Goal: Use online tool/utility: Utilize a website feature to perform a specific function

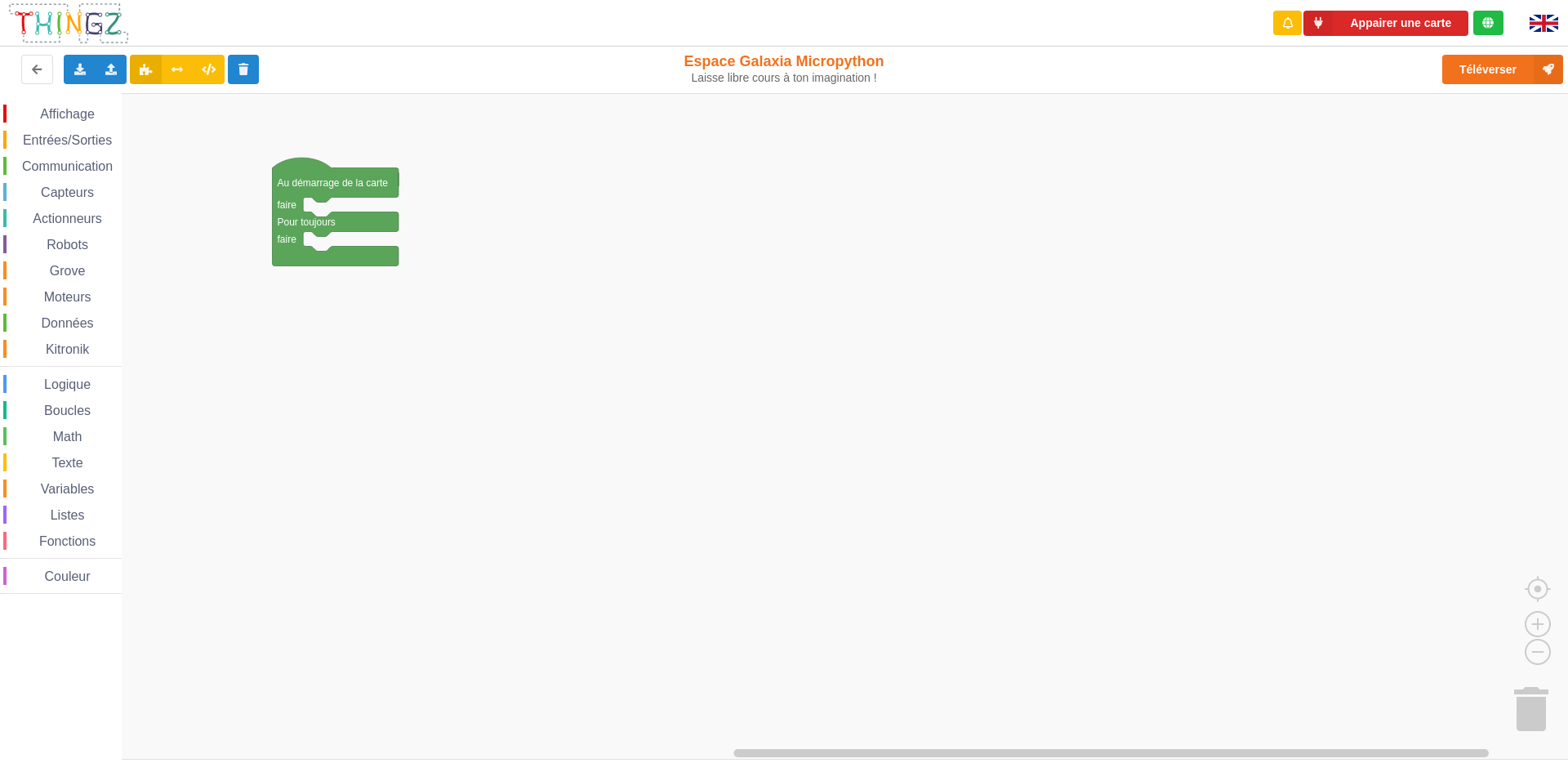
click at [45, 170] on span "Communication" at bounding box center [67, 166] width 96 height 14
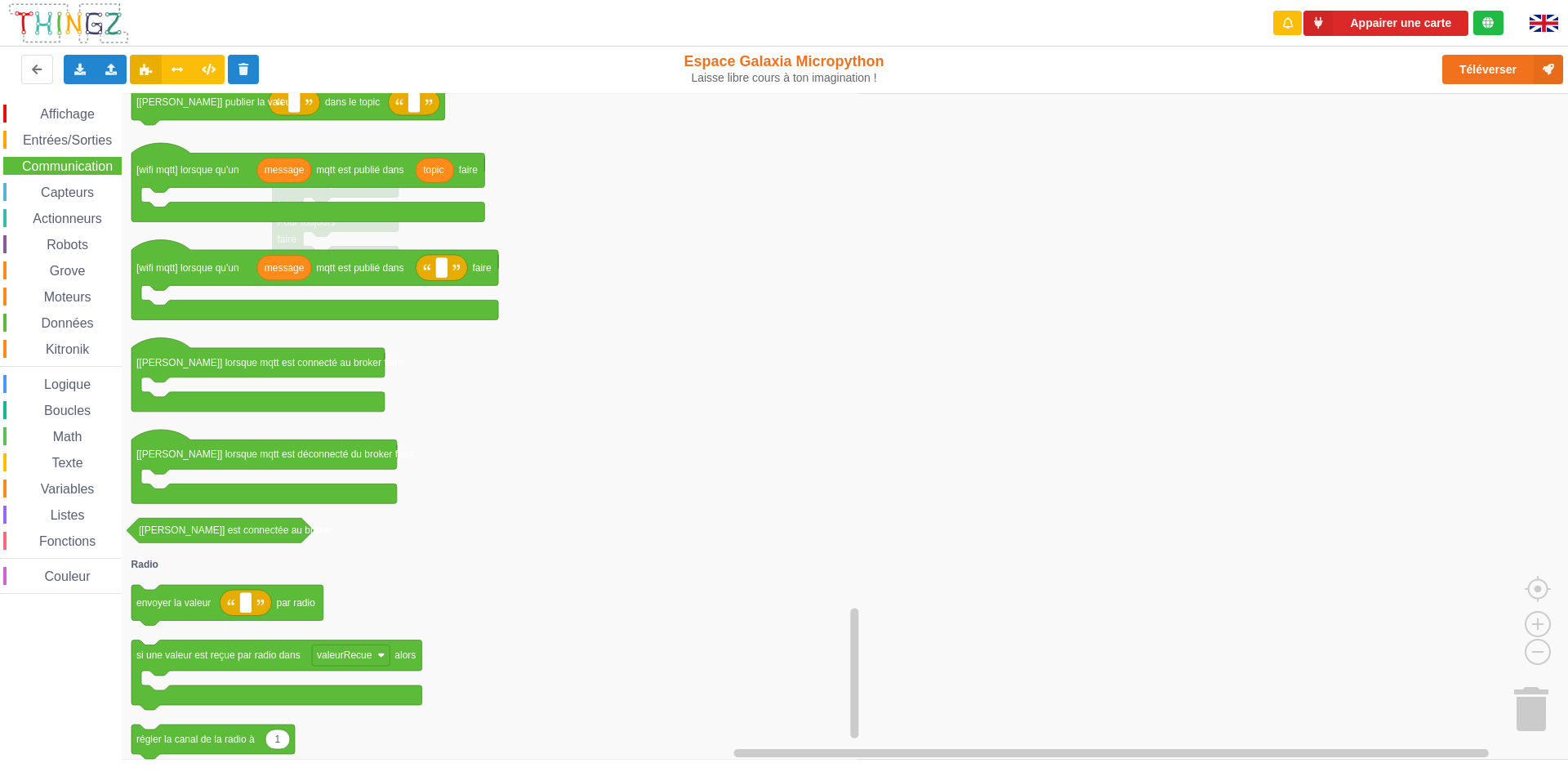
click at [93, 320] on span "Données" at bounding box center [67, 323] width 58 height 14
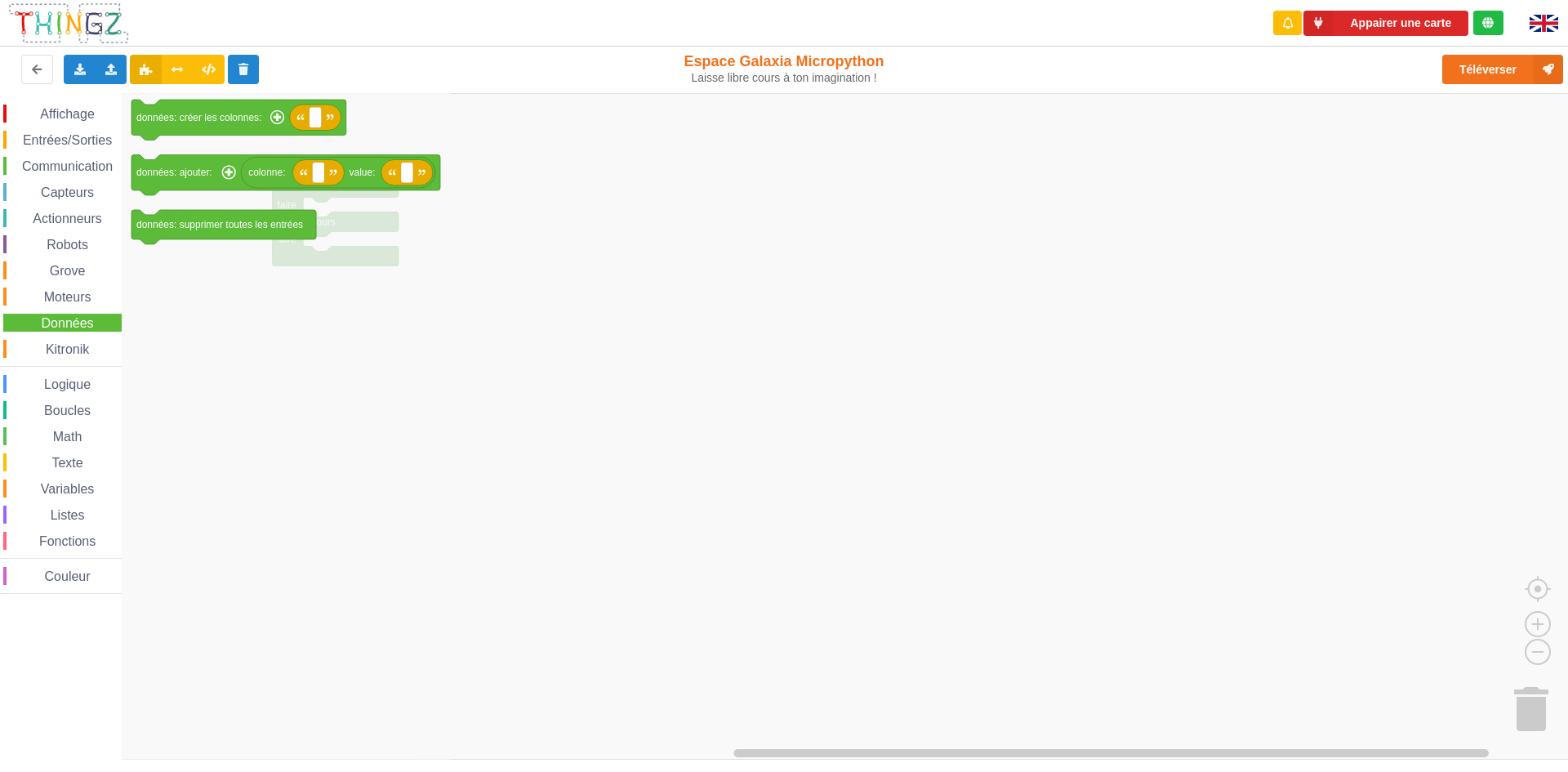
click at [95, 437] on div "Math" at bounding box center [62, 436] width 118 height 18
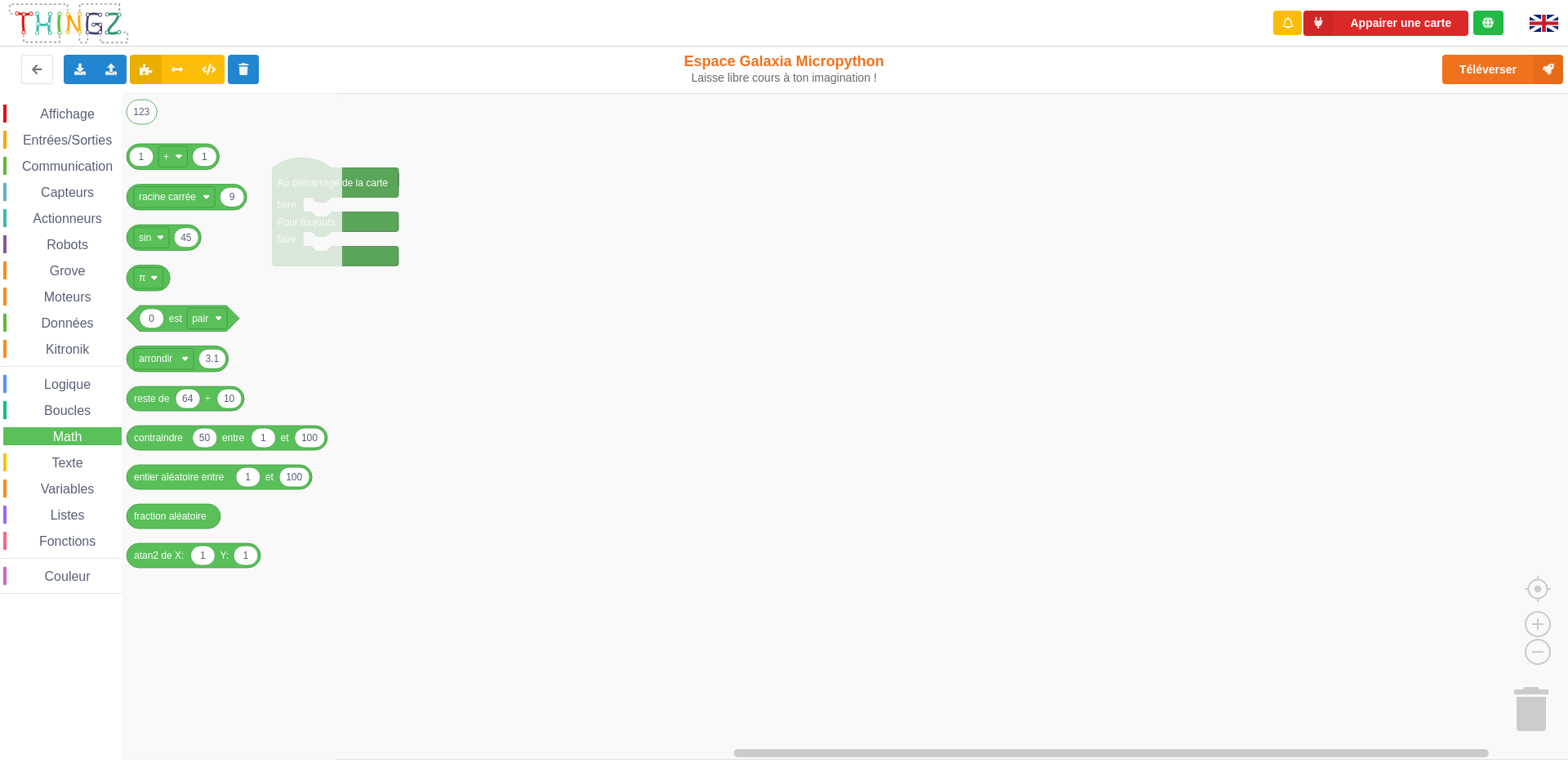
click at [95, 407] on div "Boucles" at bounding box center [62, 410] width 118 height 18
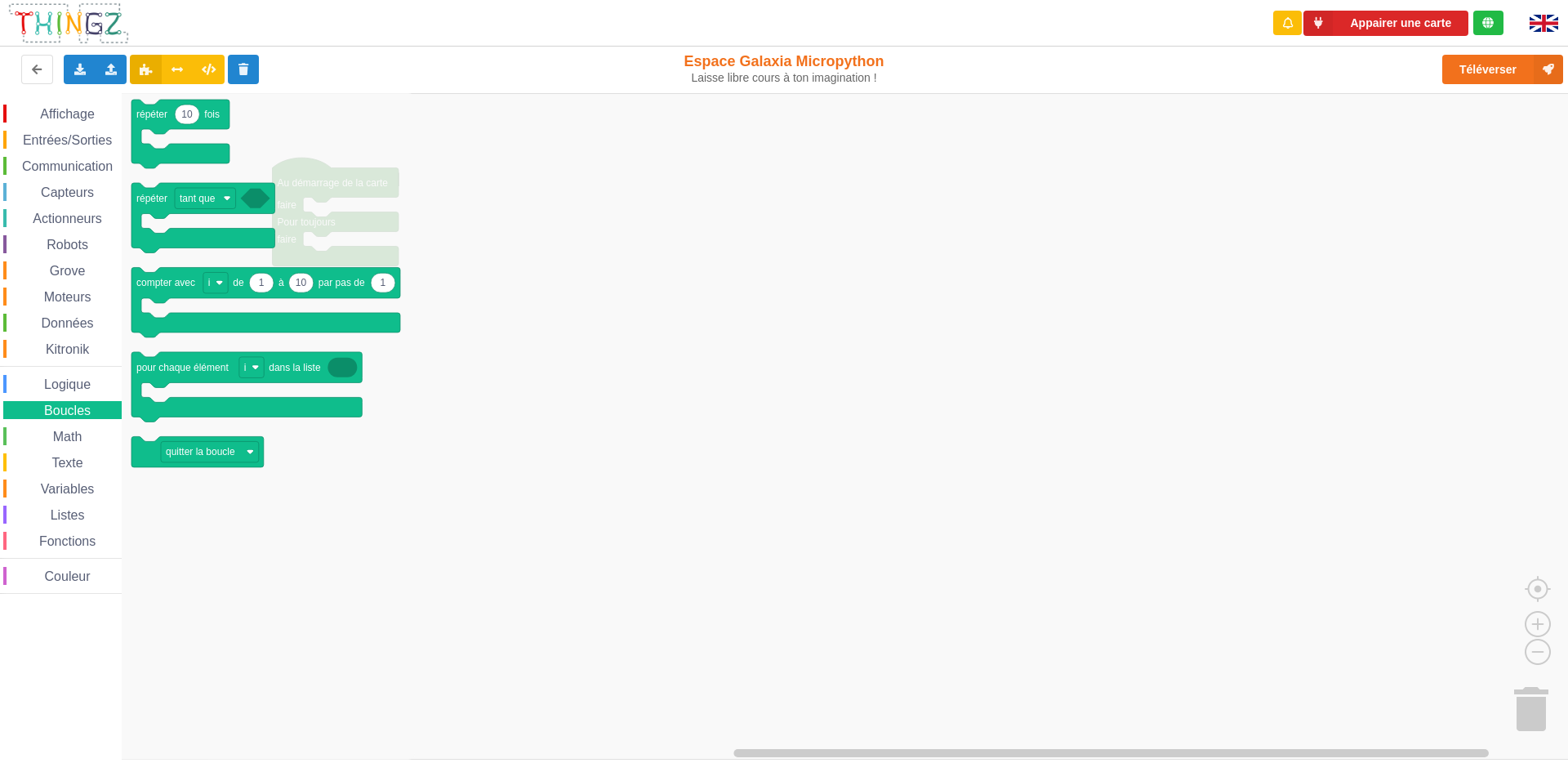
click at [58, 215] on span "Actionneurs" at bounding box center [67, 219] width 74 height 14
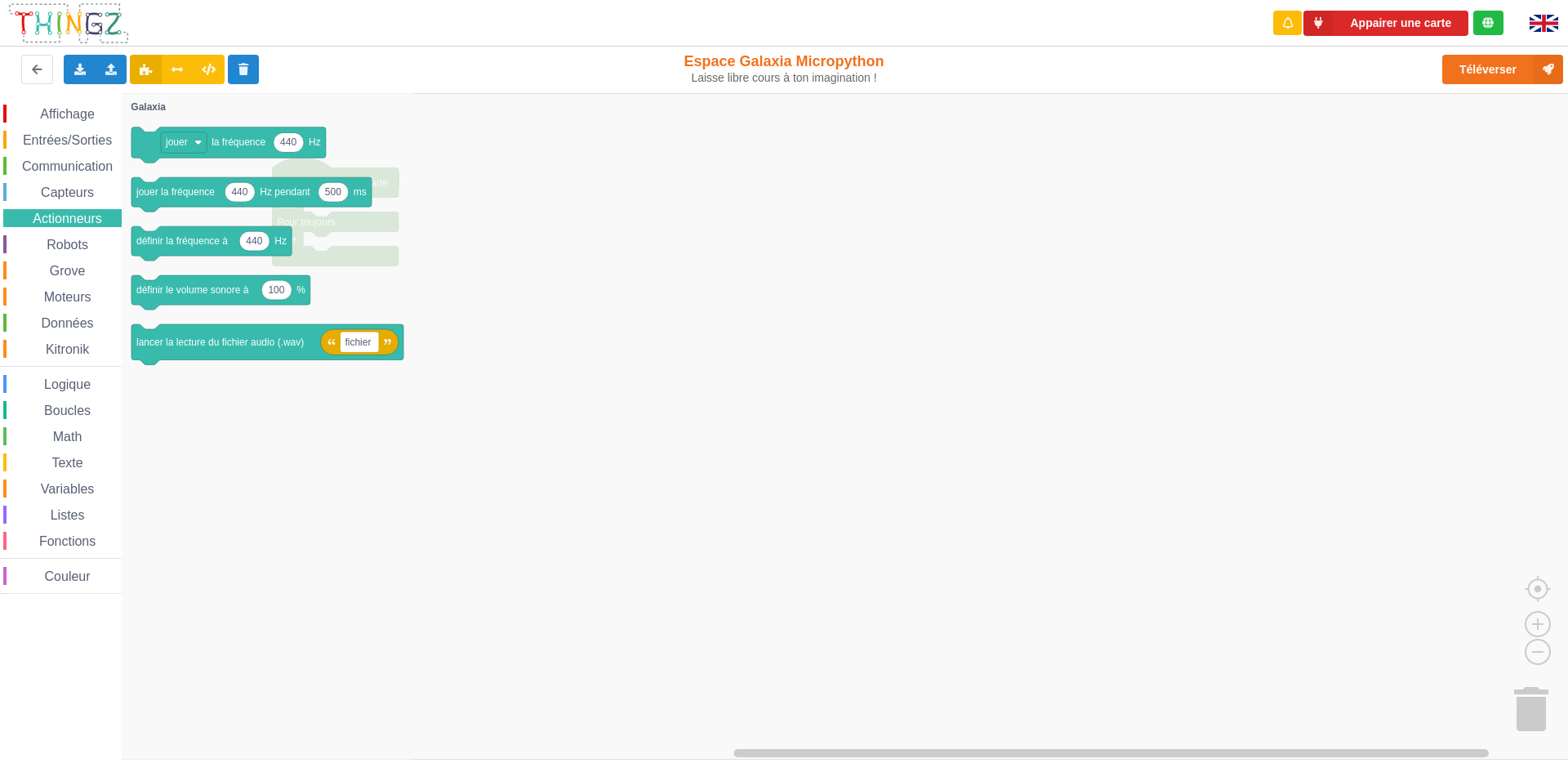
click at [70, 157] on div "Communication" at bounding box center [62, 166] width 118 height 18
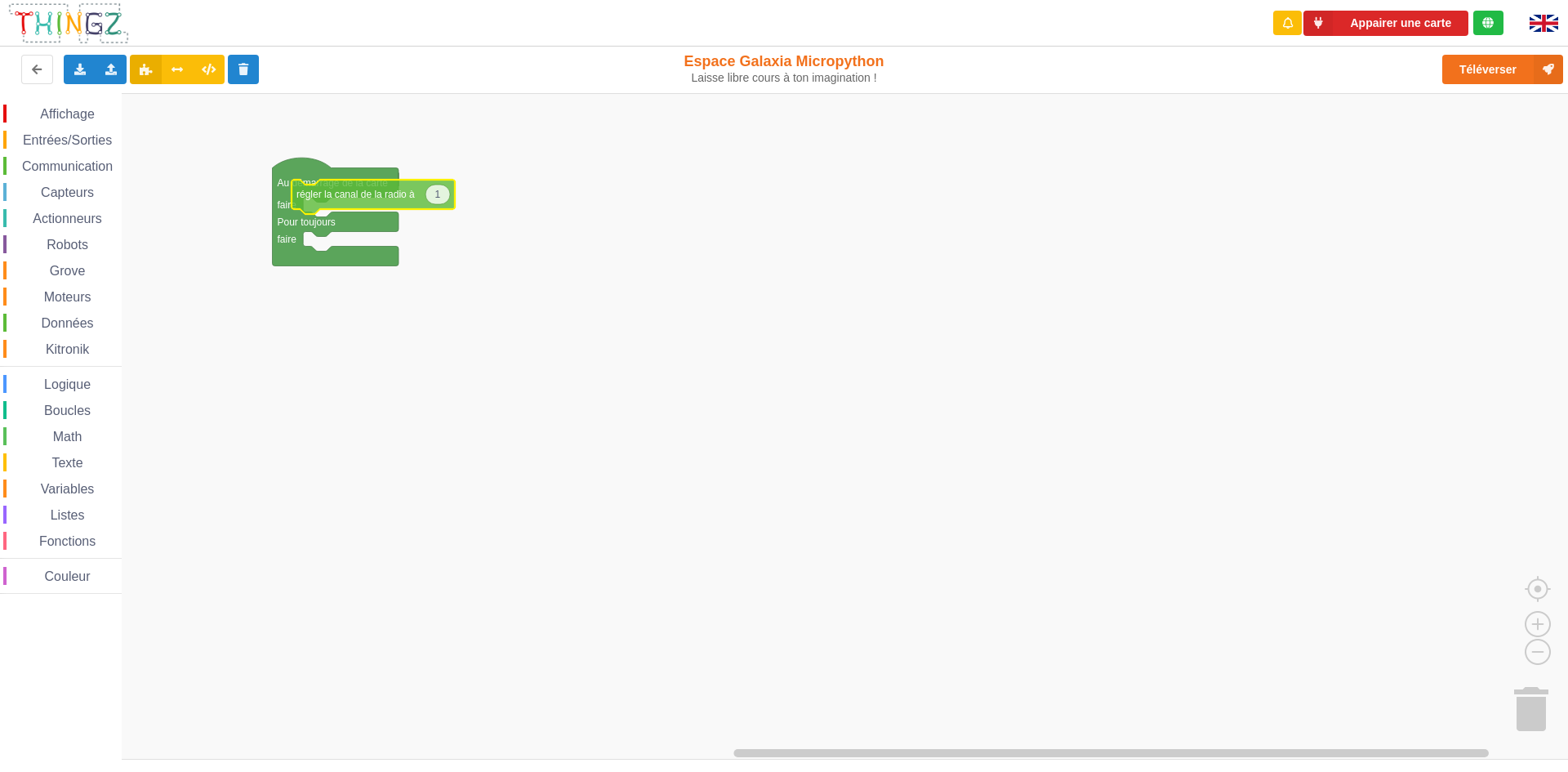
click at [393, 215] on div "Affichage Entrées/Sorties Communication Capteurs Actionneurs Robots Grove Moteu…" at bounding box center [789, 426] width 1580 height 667
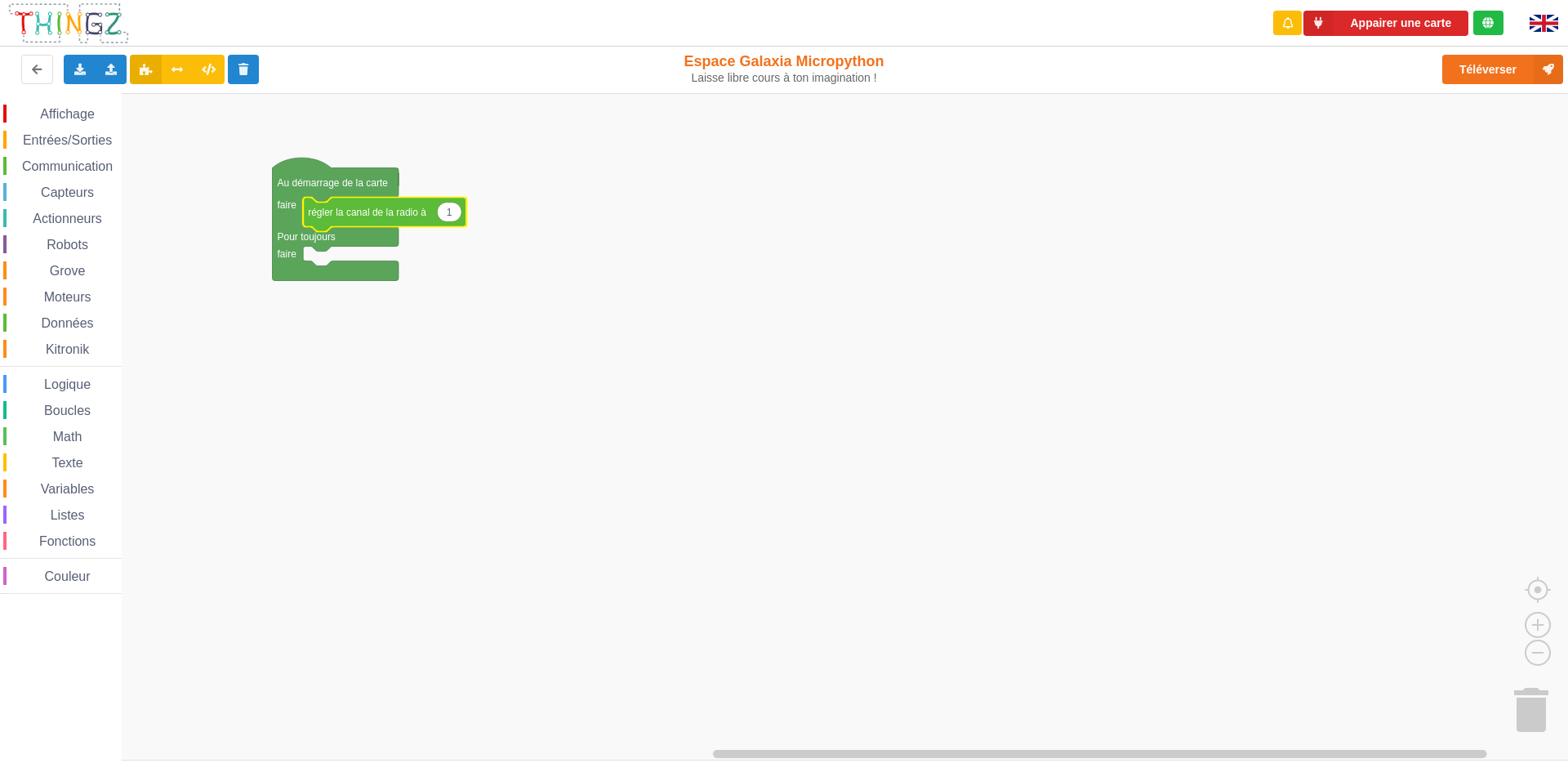
click at [448, 212] on text "1" at bounding box center [449, 212] width 6 height 12
type input "6"
click at [545, 347] on rect "Espace de travail de Blocky" at bounding box center [789, 426] width 1580 height 667
click at [67, 158] on div "Communication" at bounding box center [62, 166] width 118 height 18
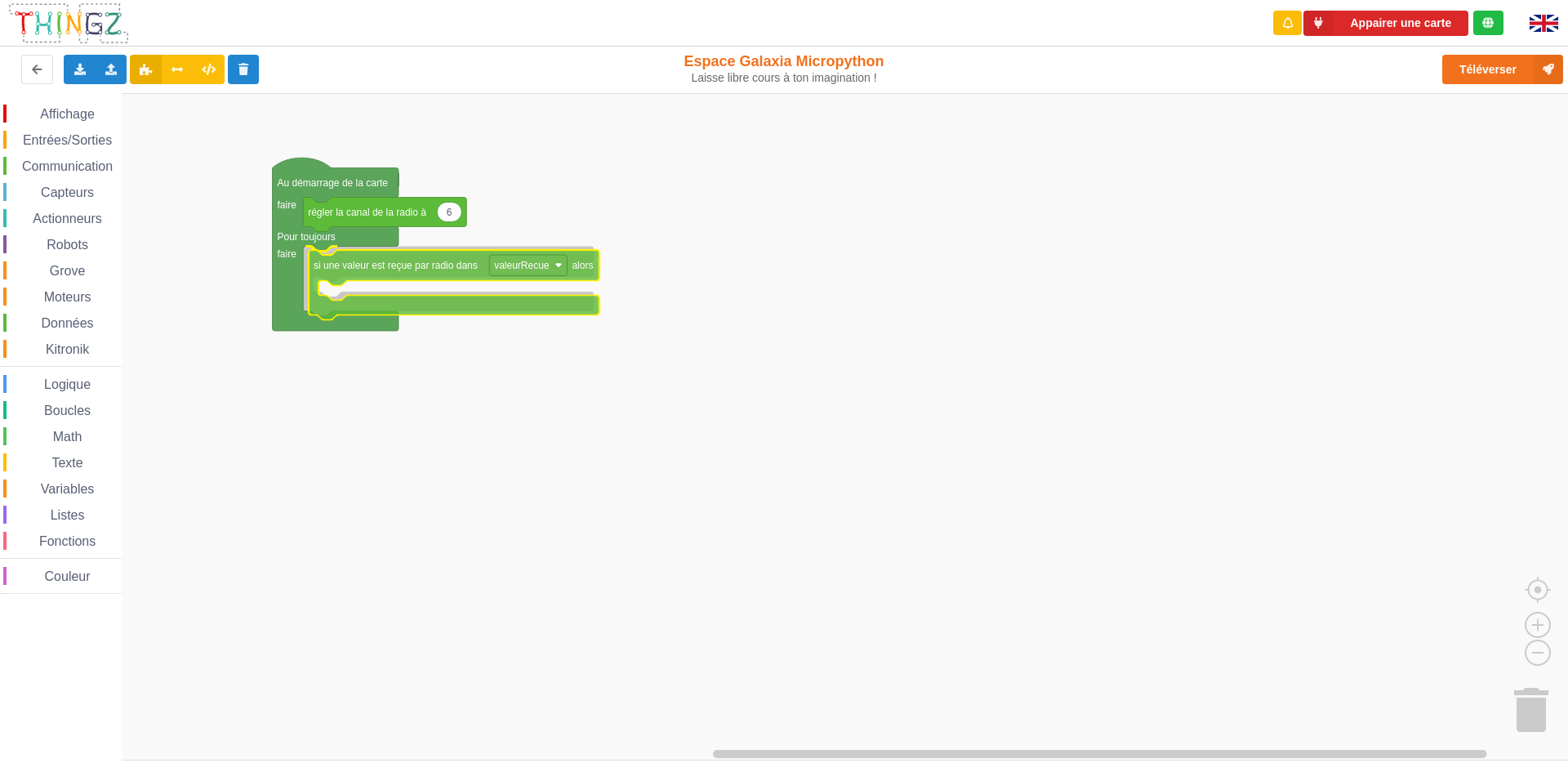
click at [411, 275] on div "Affichage Entrées/Sorties Communication Capteurs Actionneurs Robots Grove Moteu…" at bounding box center [789, 426] width 1580 height 667
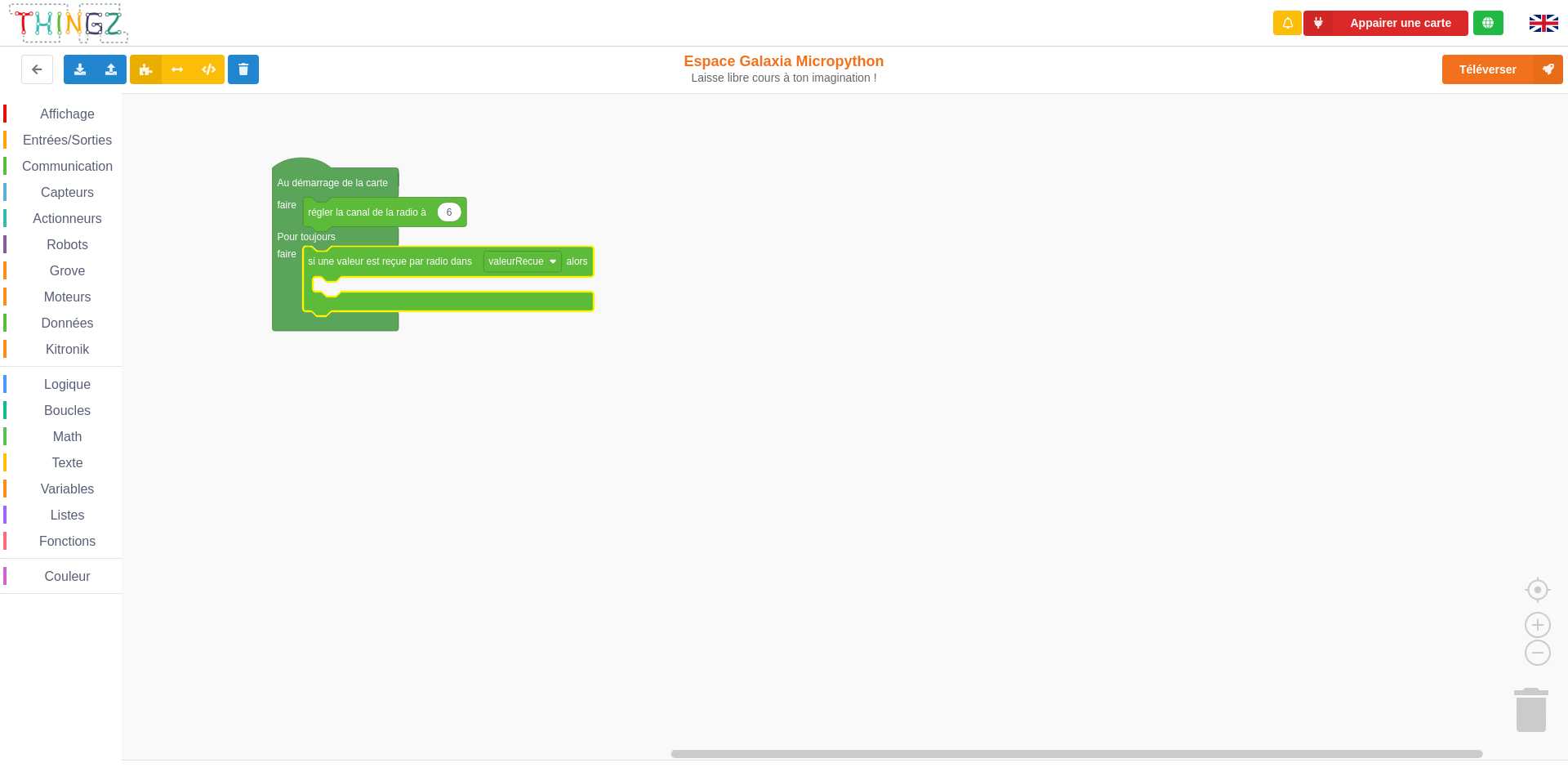
click at [67, 107] on span "Affichage" at bounding box center [66, 114] width 59 height 14
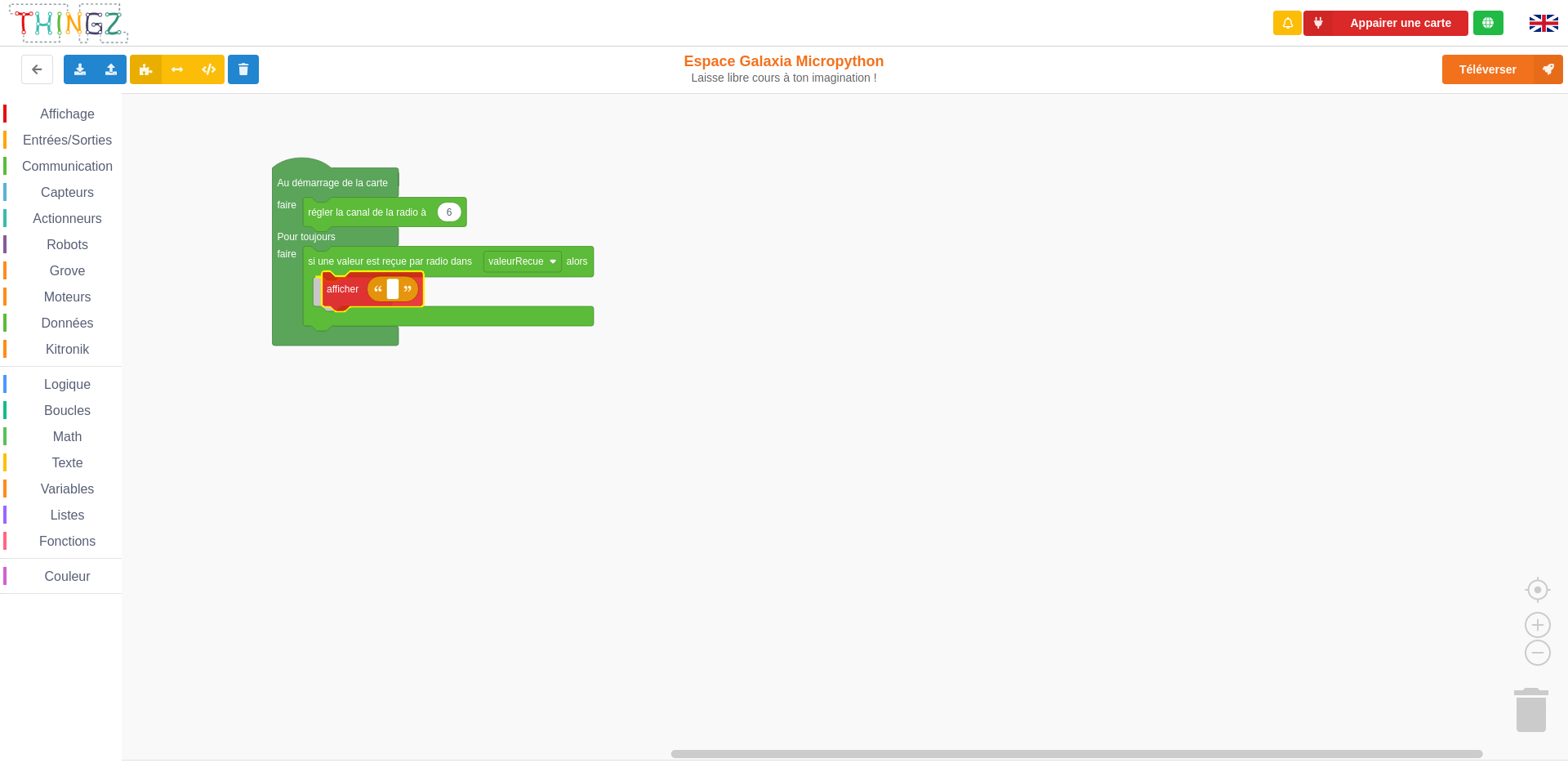
click at [322, 295] on div "Affichage Entrées/Sorties Communication Capteurs Actionneurs Robots Grove Moteu…" at bounding box center [789, 426] width 1580 height 667
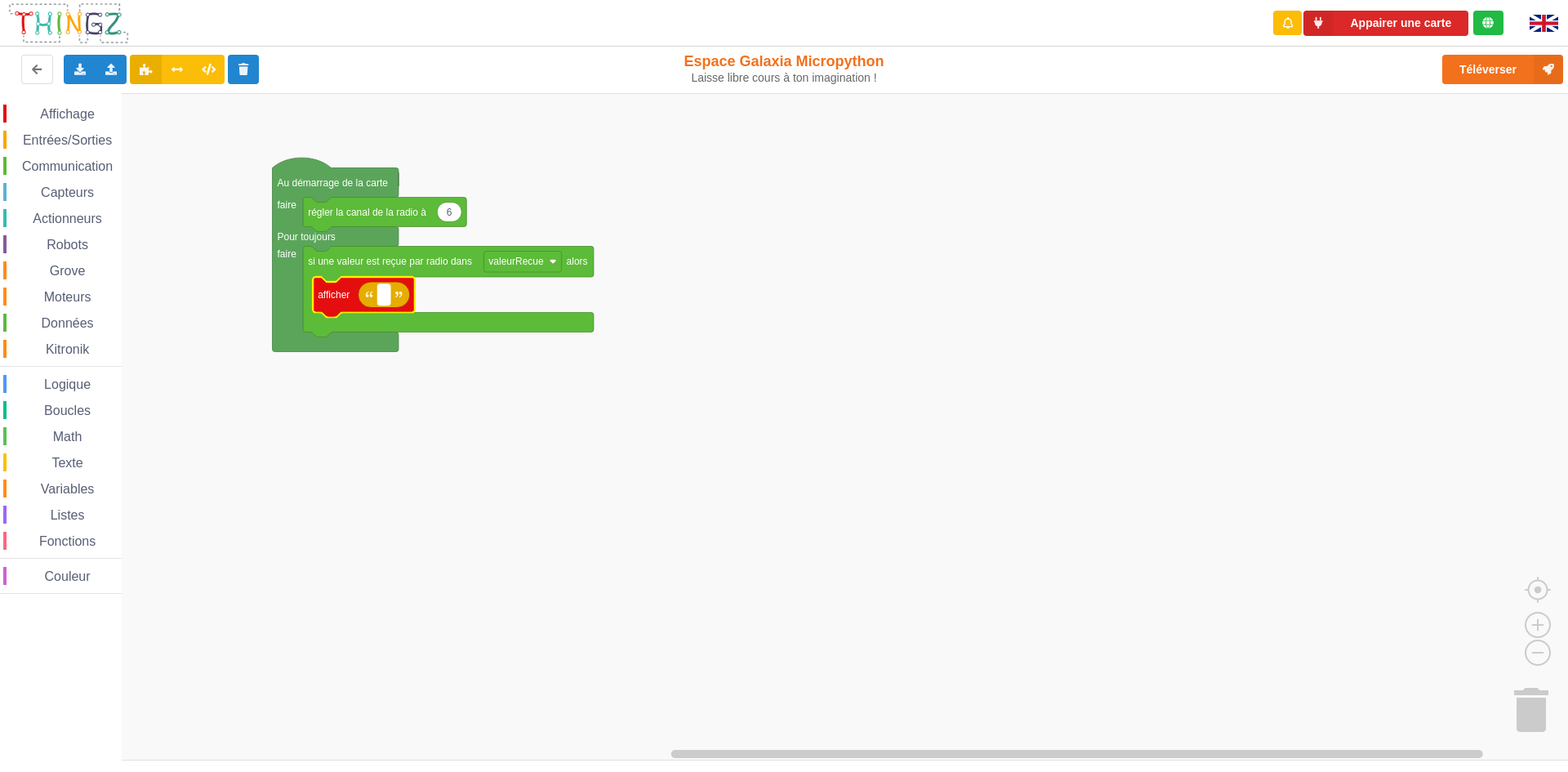
click at [390, 302] on rect "Espace de travail de Blocky" at bounding box center [384, 295] width 13 height 21
click at [78, 484] on span "Variables" at bounding box center [67, 489] width 59 height 14
click at [318, 326] on div "Affichage Entrées/Sorties Communication Capteurs Actionneurs Robots Grove Moteu…" at bounding box center [789, 426] width 1580 height 667
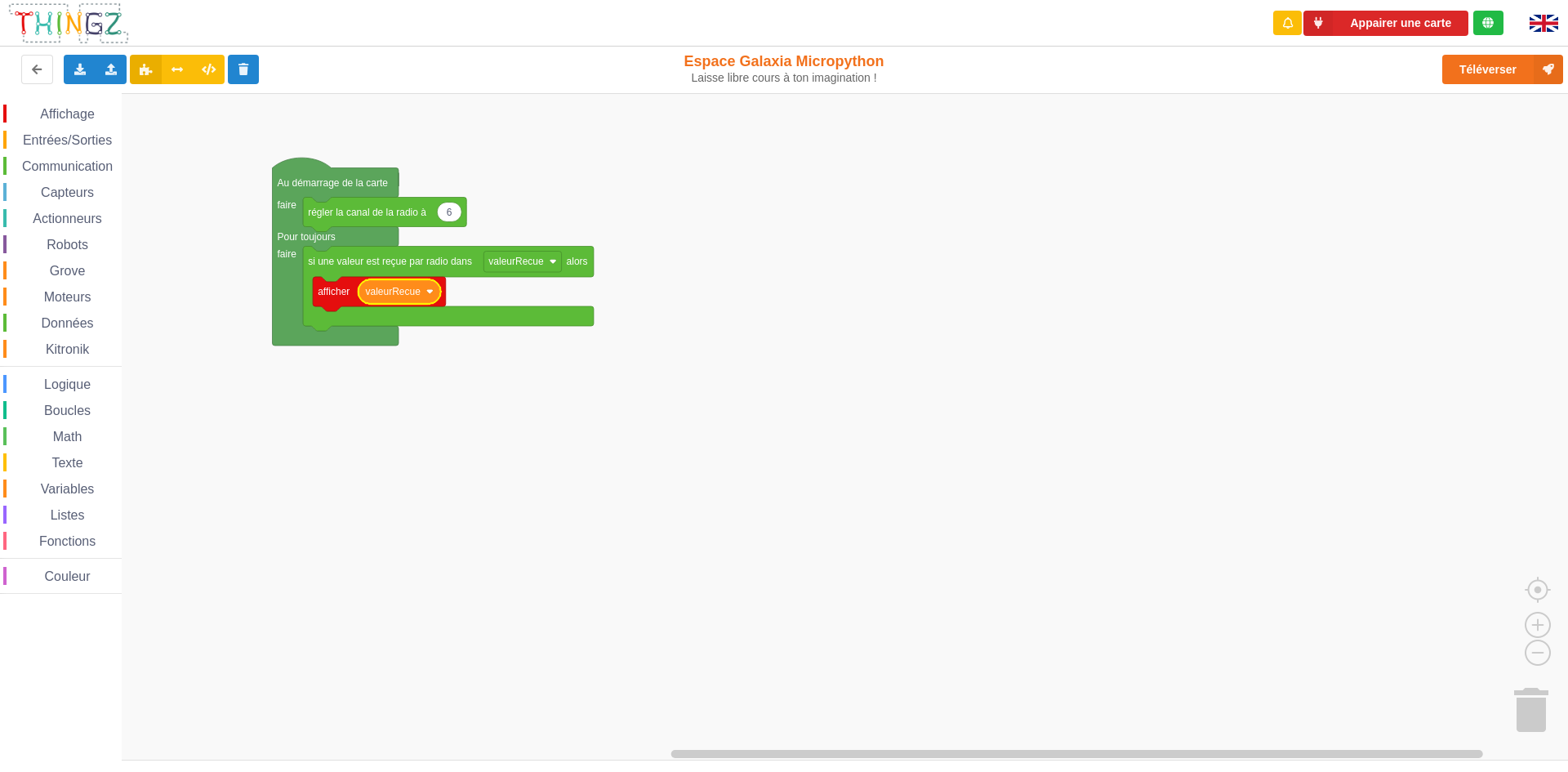
click at [426, 415] on rect "Espace de travail de Blocky" at bounding box center [789, 426] width 1580 height 667
click at [84, 140] on span "Entrées/Sorties" at bounding box center [67, 140] width 94 height 14
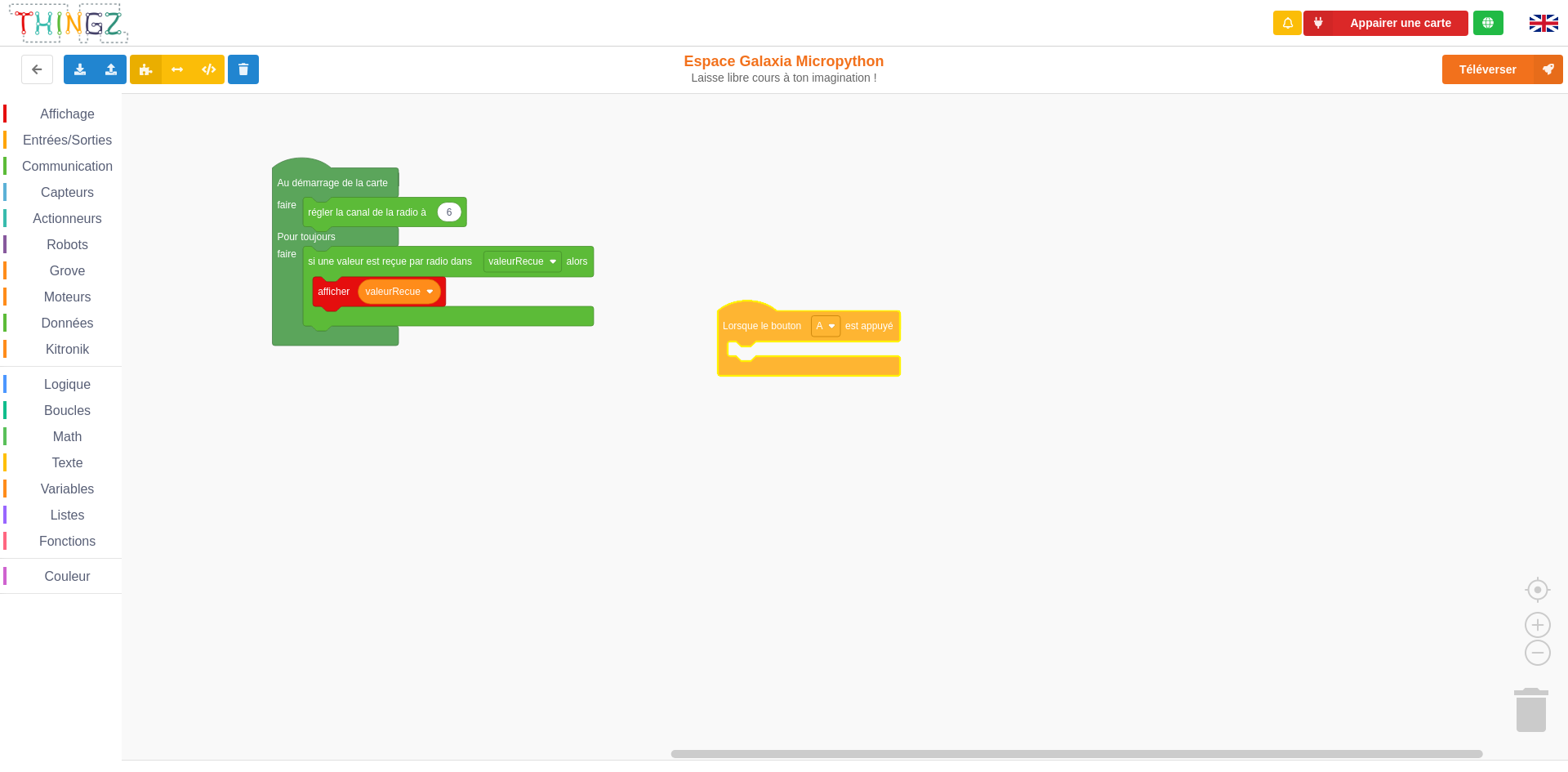
click at [783, 331] on div "Affichage Entrées/Sorties Communication Capteurs Actionneurs Robots Grove Moteu…" at bounding box center [789, 426] width 1580 height 667
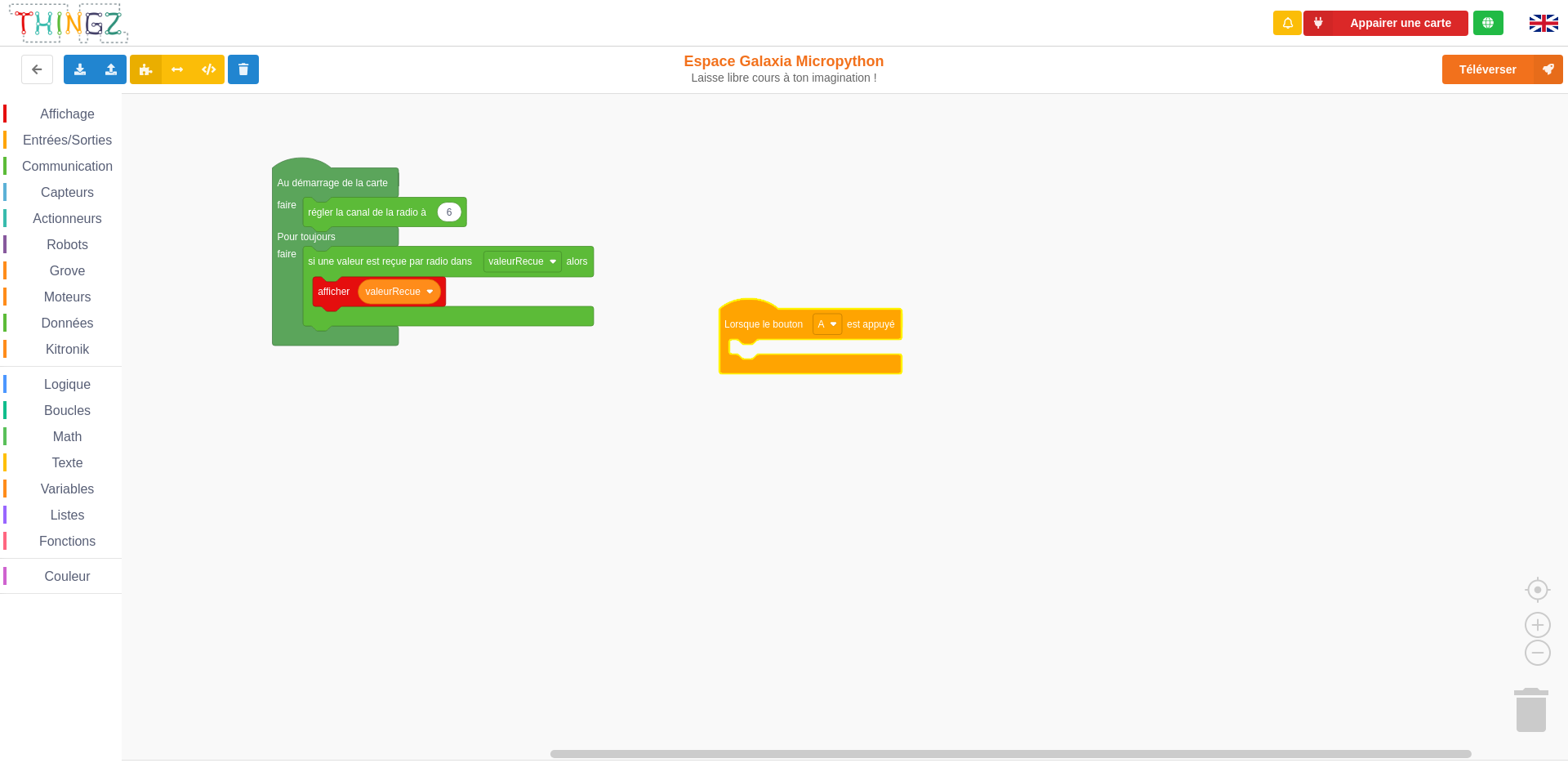
click at [97, 162] on span "Communication" at bounding box center [67, 166] width 96 height 14
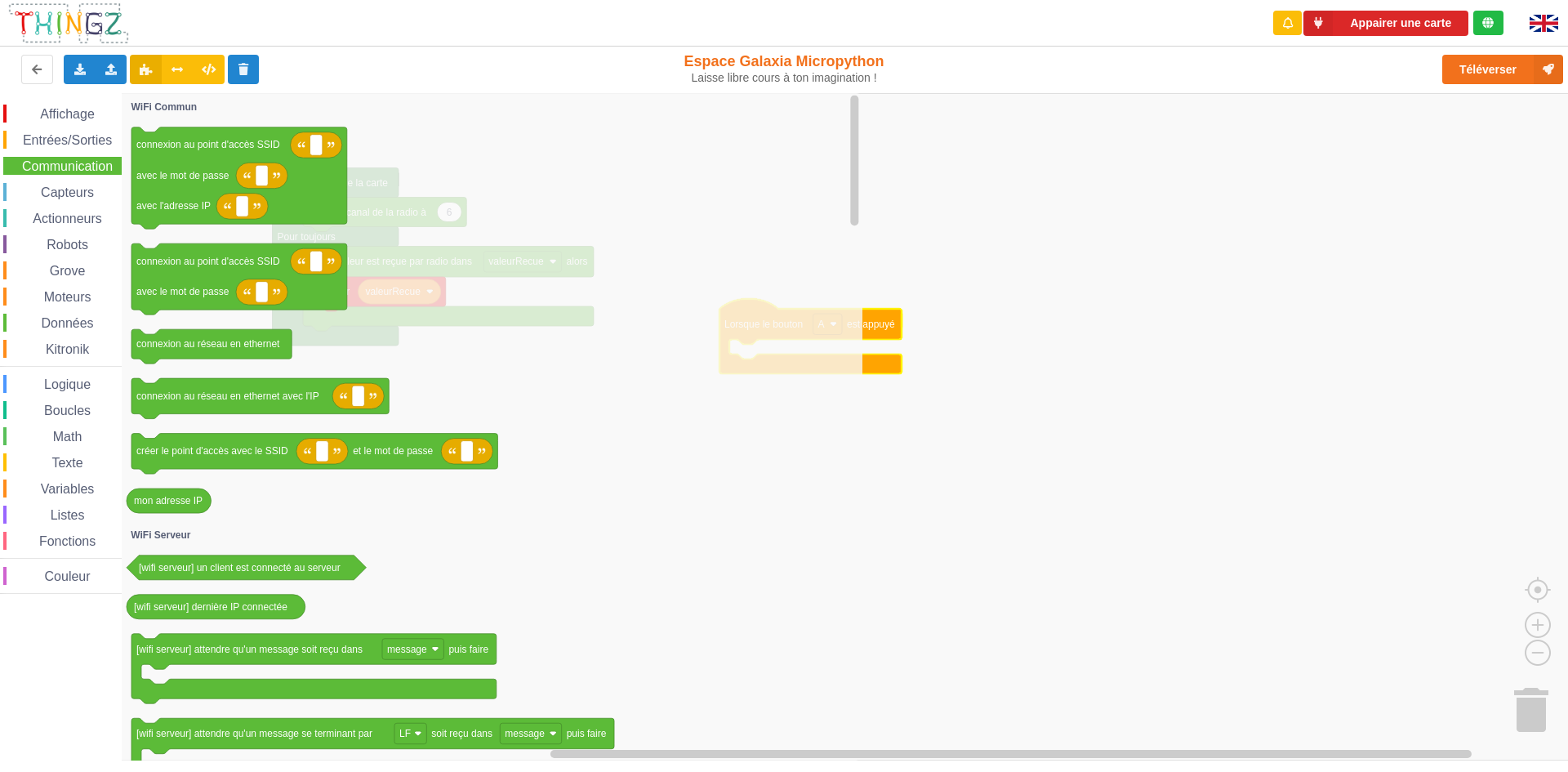
click at [59, 321] on span "Données" at bounding box center [67, 323] width 58 height 14
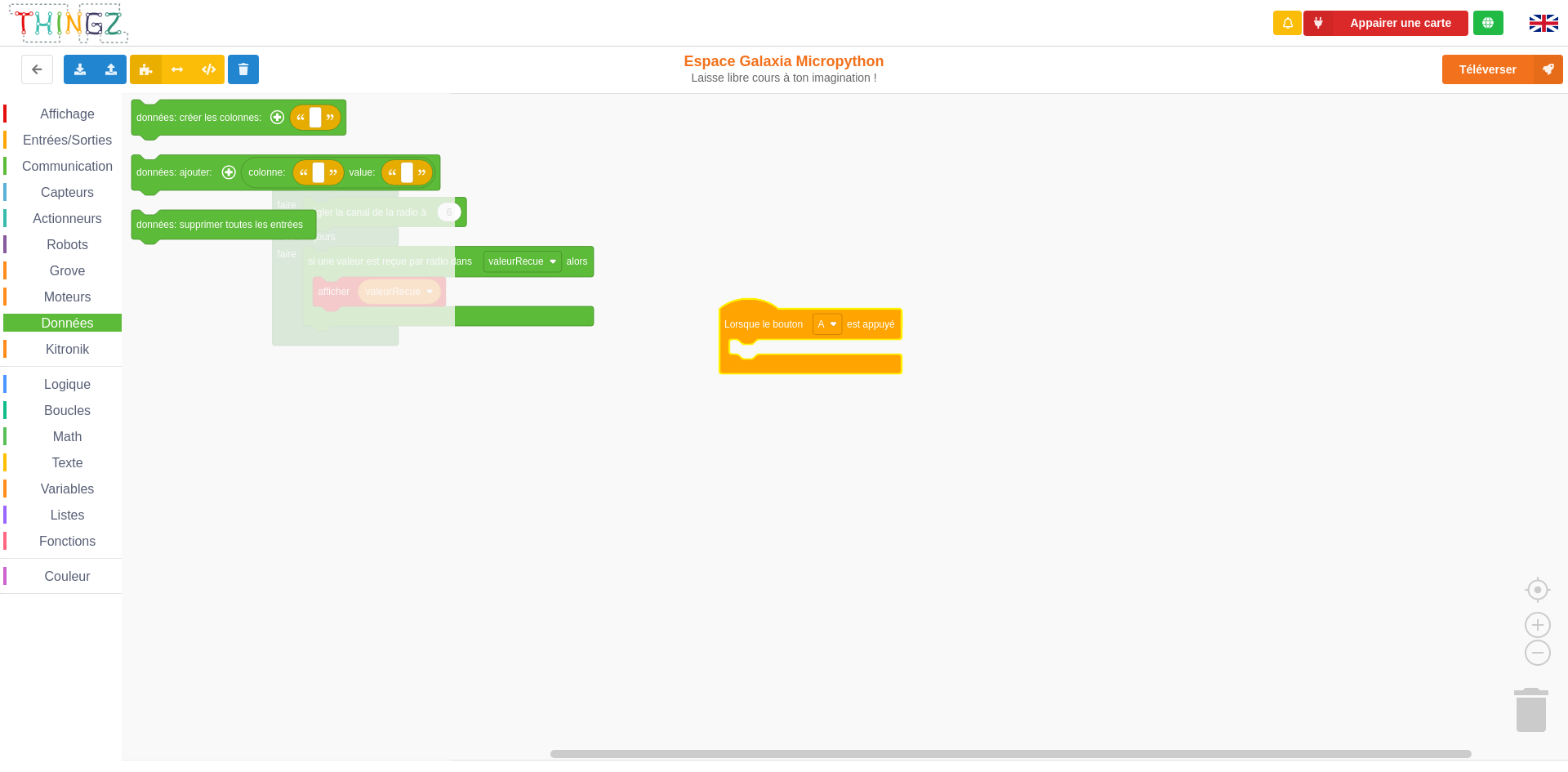
click at [70, 429] on div "Math" at bounding box center [62, 436] width 118 height 18
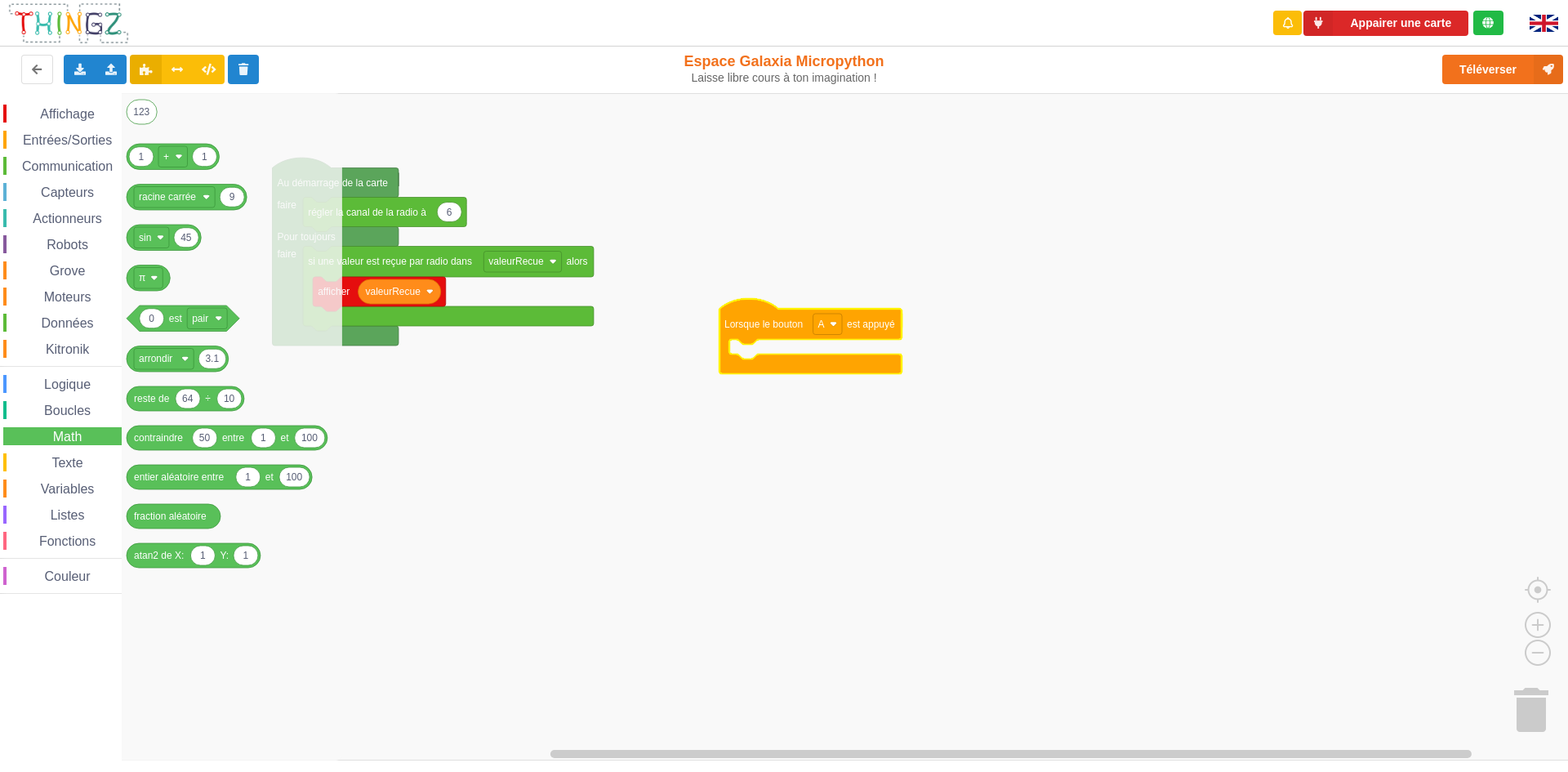
click at [88, 394] on div "Affichage Entrées/Sorties Communication Capteurs Actionneurs Robots Grove Moteu…" at bounding box center [61, 349] width 122 height 490
click at [86, 408] on span "Boucles" at bounding box center [67, 410] width 52 height 14
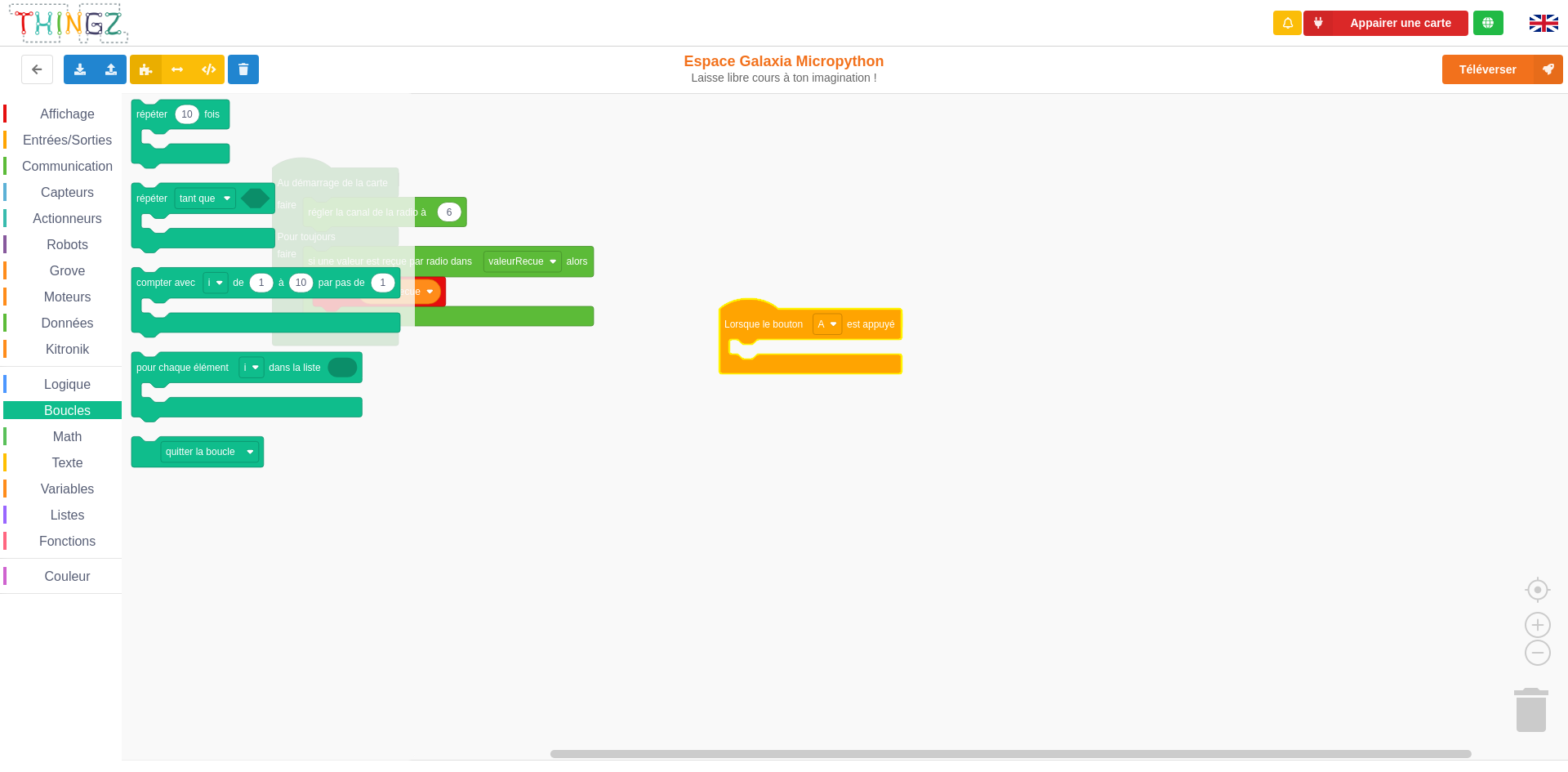
click at [106, 157] on div "Communication" at bounding box center [62, 166] width 118 height 18
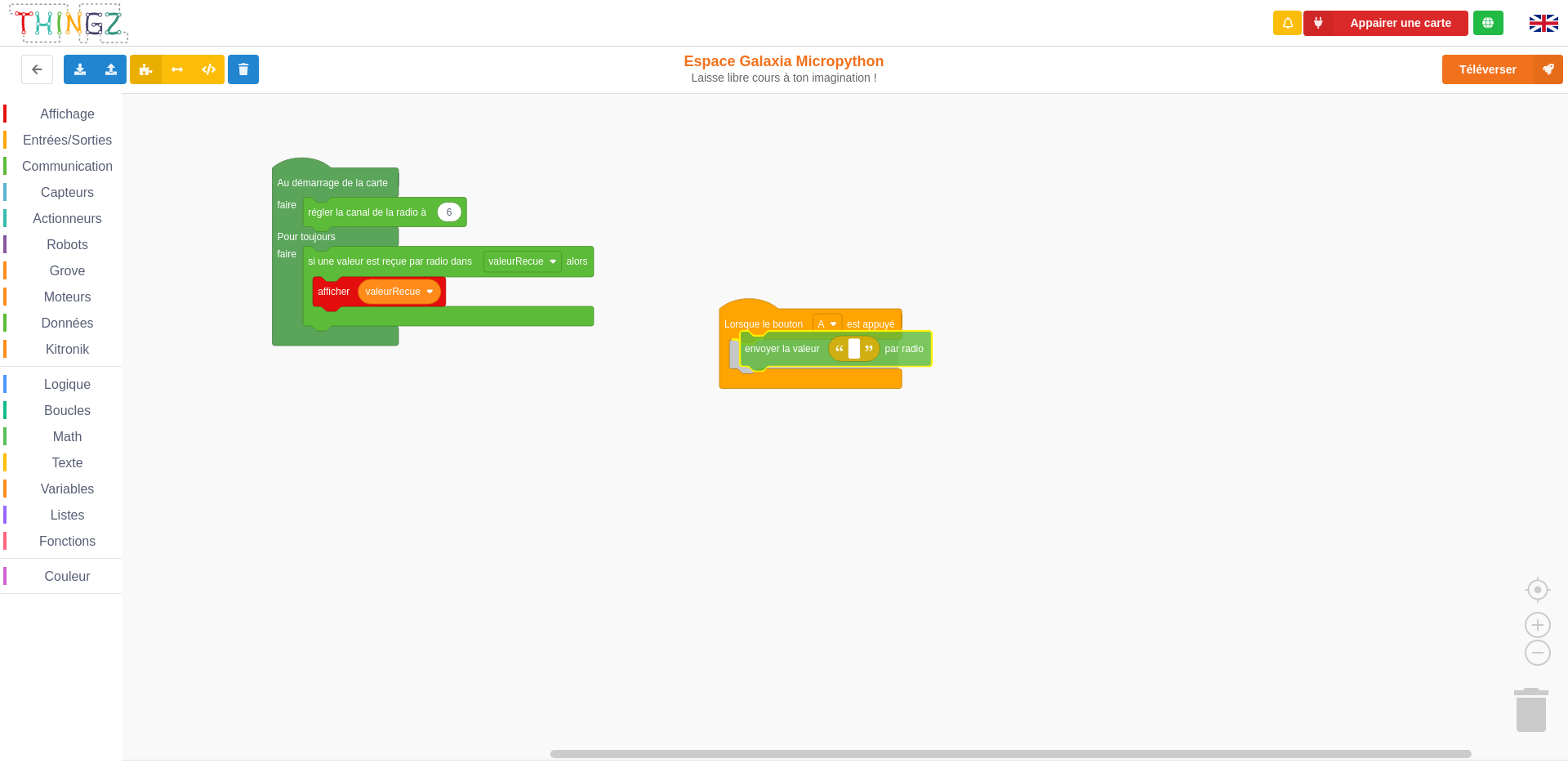
click at [791, 346] on div "Affichage Entrées/Sorties Communication Capteurs Actionneurs Robots Grove Moteu…" at bounding box center [789, 426] width 1580 height 667
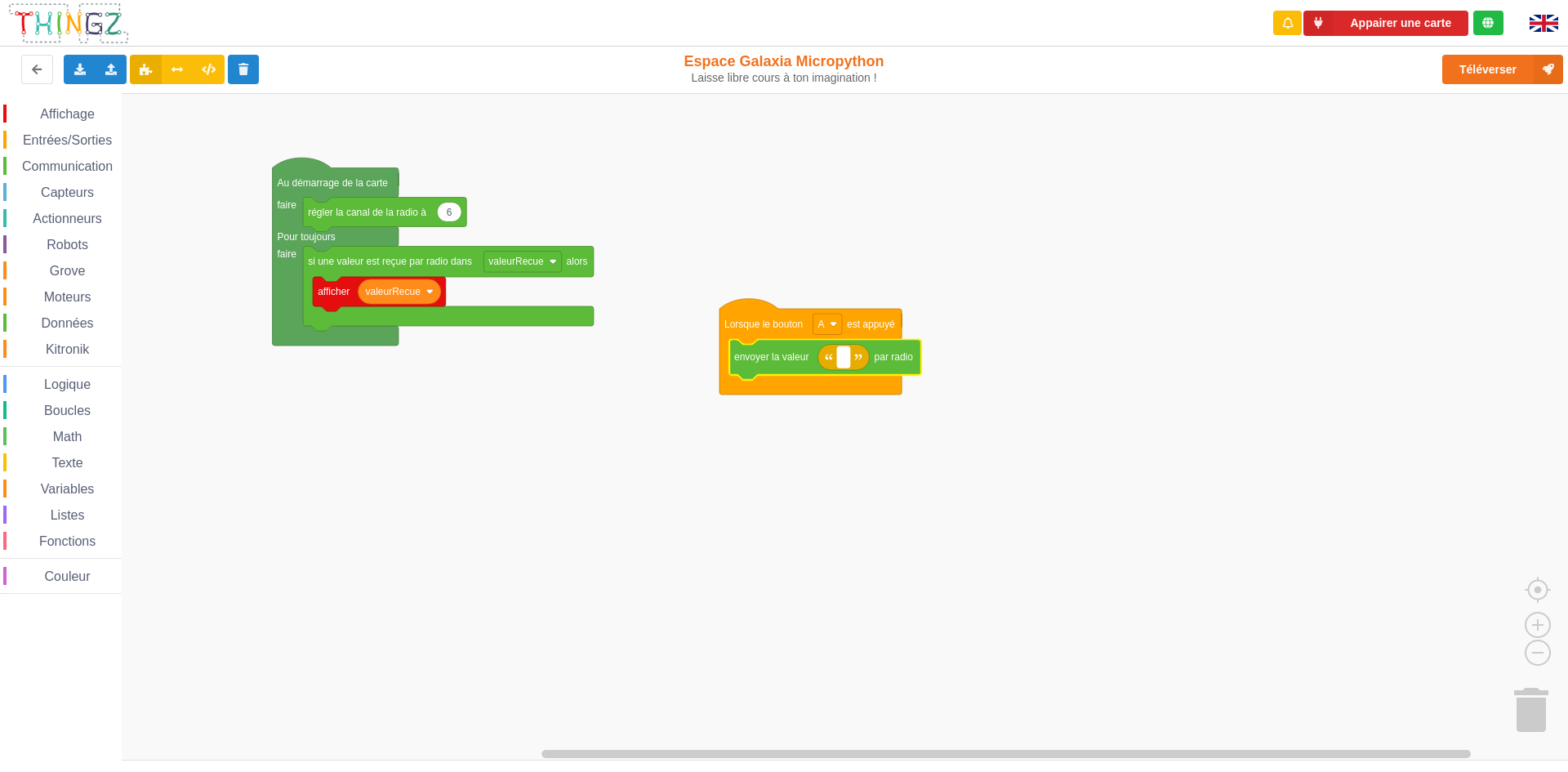
click at [849, 362] on rect "Espace de travail de Blocky" at bounding box center [843, 358] width 13 height 21
click at [840, 356] on input "luna" at bounding box center [852, 358] width 29 height 21
type input "ilotluna"
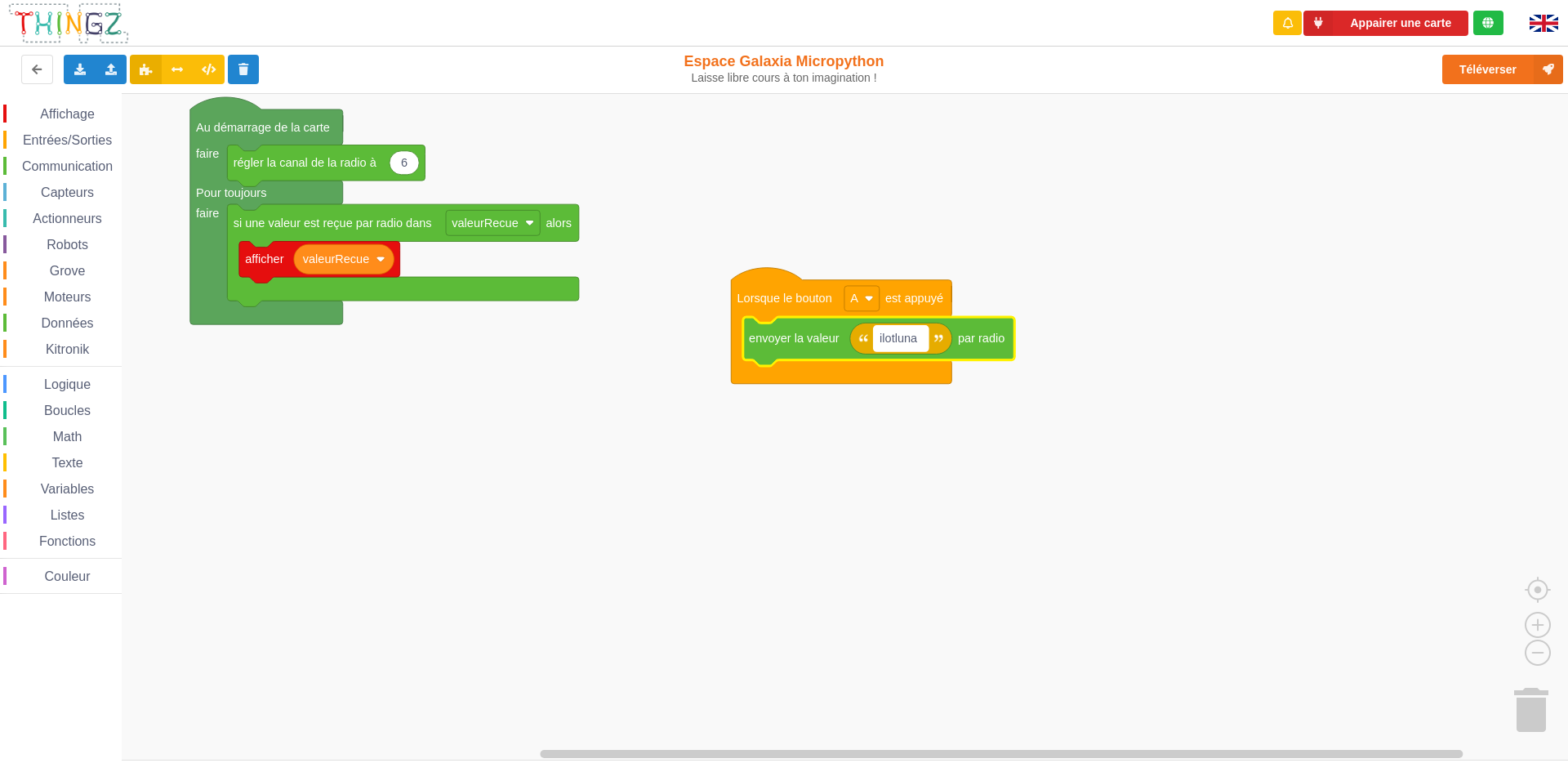
click at [898, 342] on text "ilotluna" at bounding box center [898, 337] width 38 height 13
click at [895, 337] on input "ilotluna" at bounding box center [902, 339] width 55 height 25
click at [898, 337] on input "ilotluna" at bounding box center [902, 339] width 55 height 25
click at [938, 337] on input "ilot11:luna" at bounding box center [910, 339] width 71 height 25
type input "ilot11:luna:ilots10"
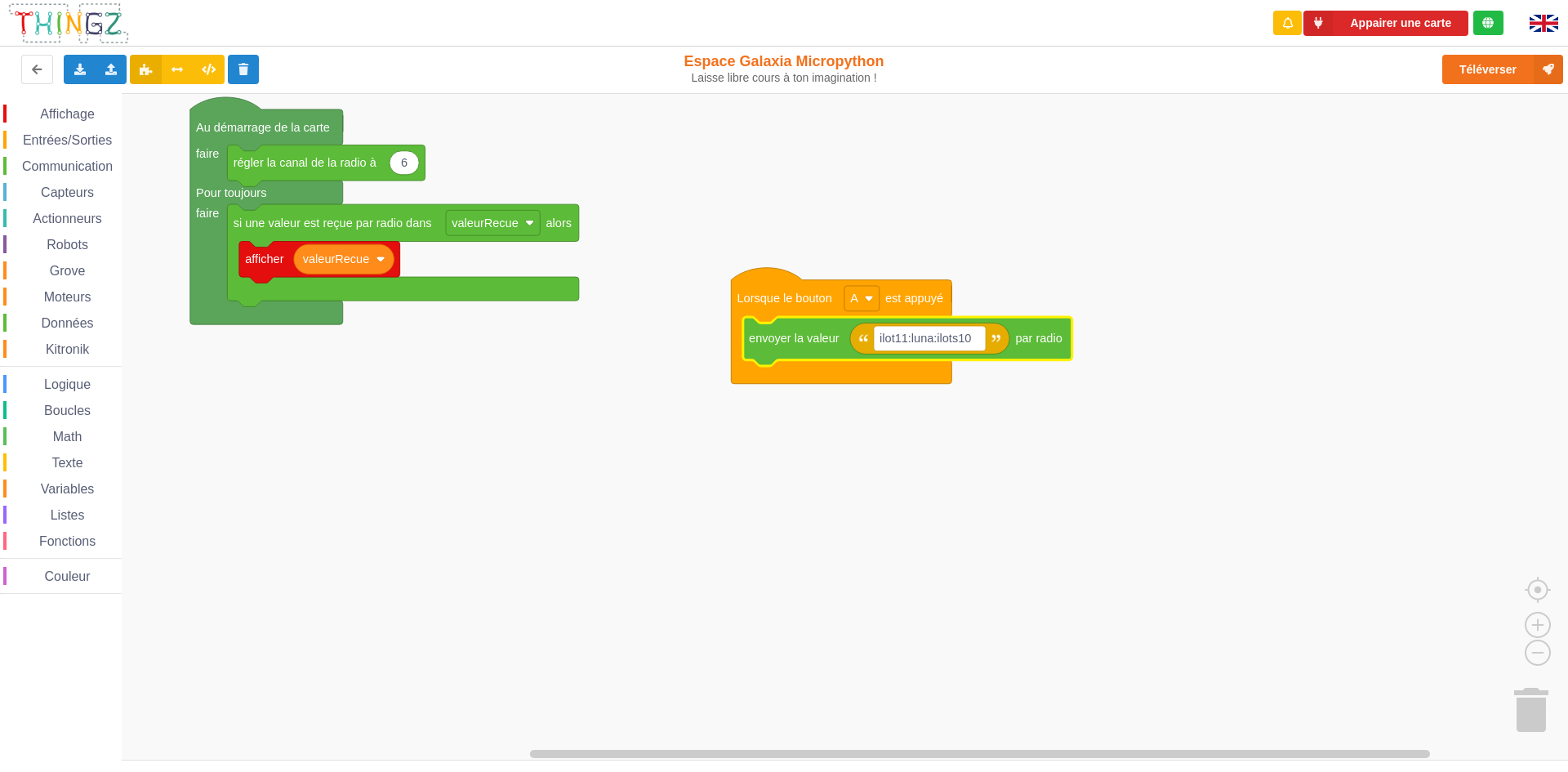
click at [718, 561] on rect "Espace de travail de Blocky" at bounding box center [789, 426] width 1580 height 667
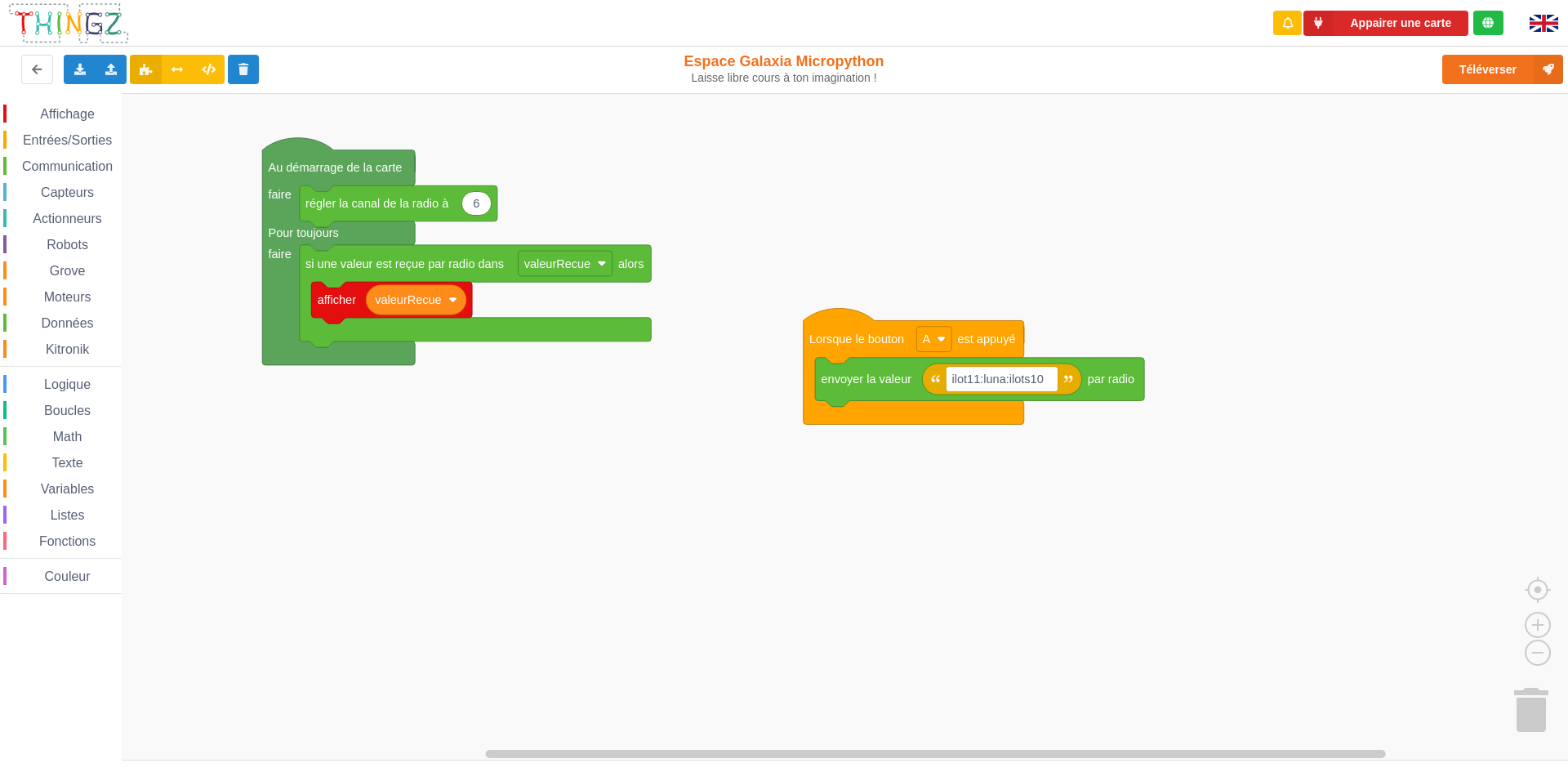
click at [580, 402] on div "Affichage Entrées/Sorties Communication Capteurs Actionneurs Robots Grove Moteu…" at bounding box center [789, 426] width 1580 height 667
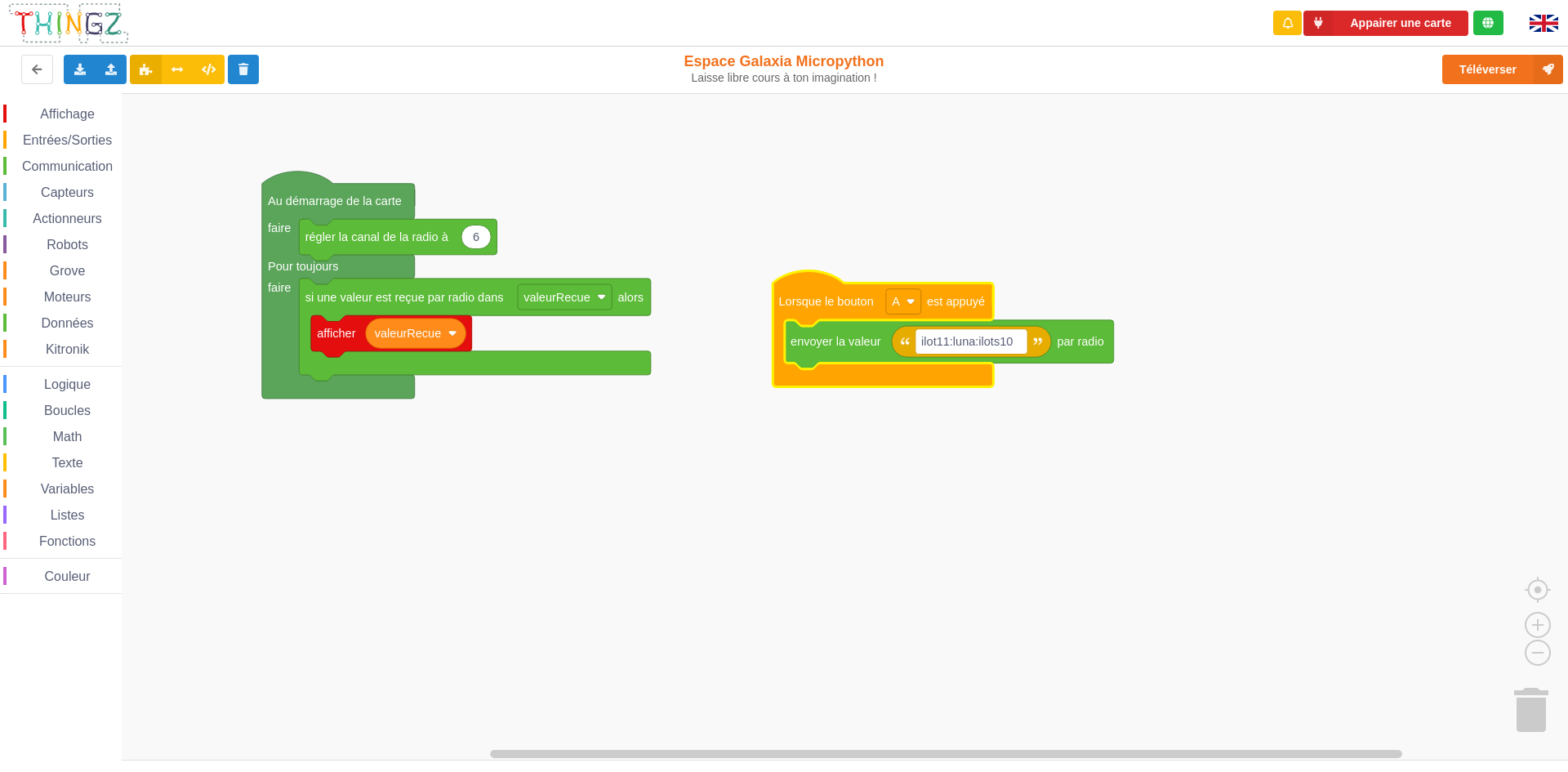
click at [794, 549] on rect "Espace de travail de Blocky" at bounding box center [789, 426] width 1580 height 667
click at [999, 339] on text "ilot11:luna:ilots10" at bounding box center [967, 341] width 92 height 13
click at [1004, 341] on input "ilot11:luna:ilots10" at bounding box center [971, 342] width 112 height 25
type input "ilot11:luna:ilot10"
click at [933, 207] on rect "Espace de travail de Blocky" at bounding box center [789, 426] width 1580 height 667
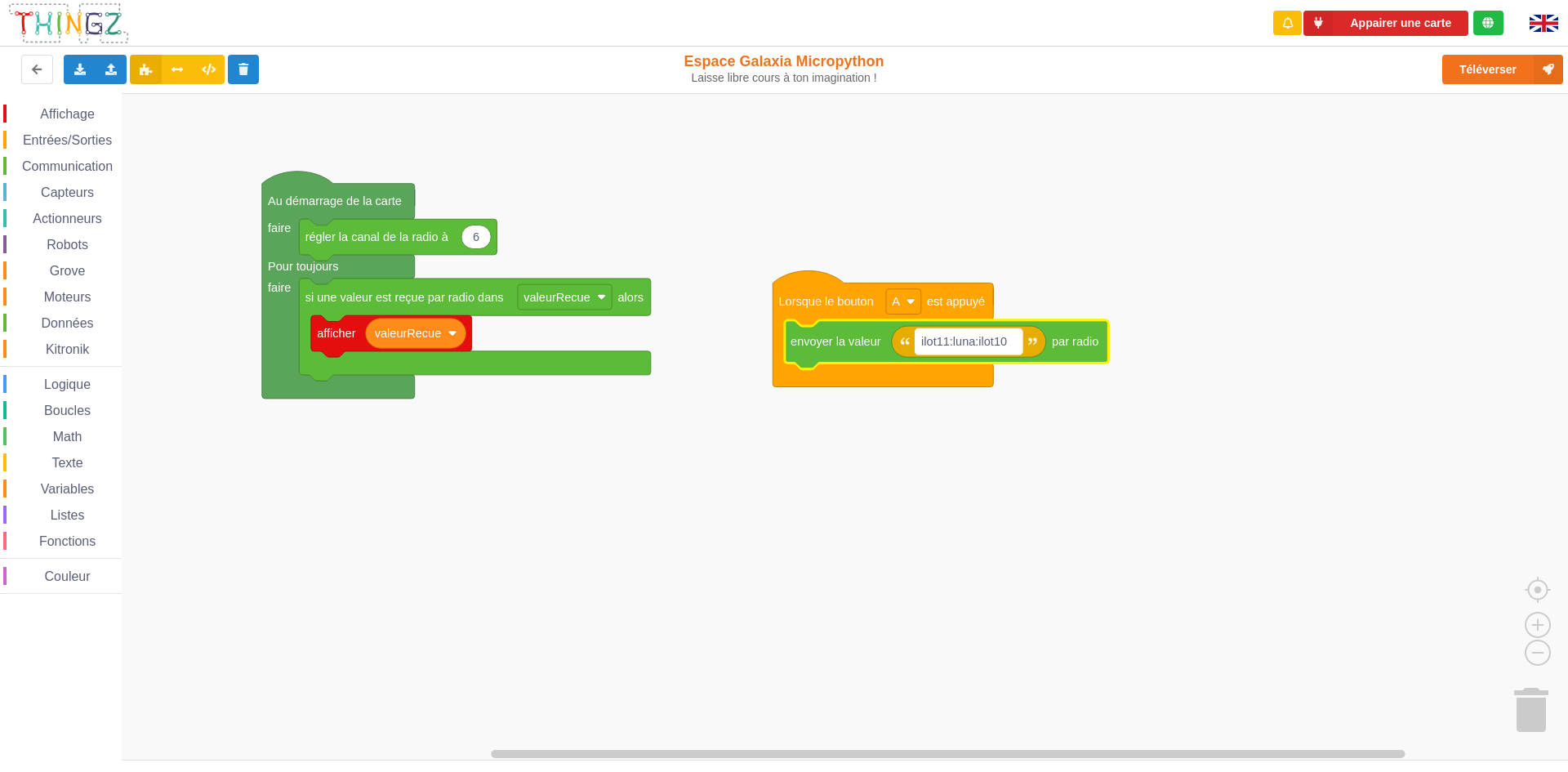
click at [973, 343] on text "ilot11:luna:ilot10" at bounding box center [964, 341] width 86 height 13
click at [973, 343] on input "ilot11:luna:ilot10" at bounding box center [969, 342] width 107 height 25
click at [977, 339] on input "ilot11:luna:ilot10" at bounding box center [969, 342] width 107 height 25
type input "ilot11:toto:ilot10"
click at [989, 249] on rect "Espace de travail de Blocky" at bounding box center [789, 426] width 1580 height 667
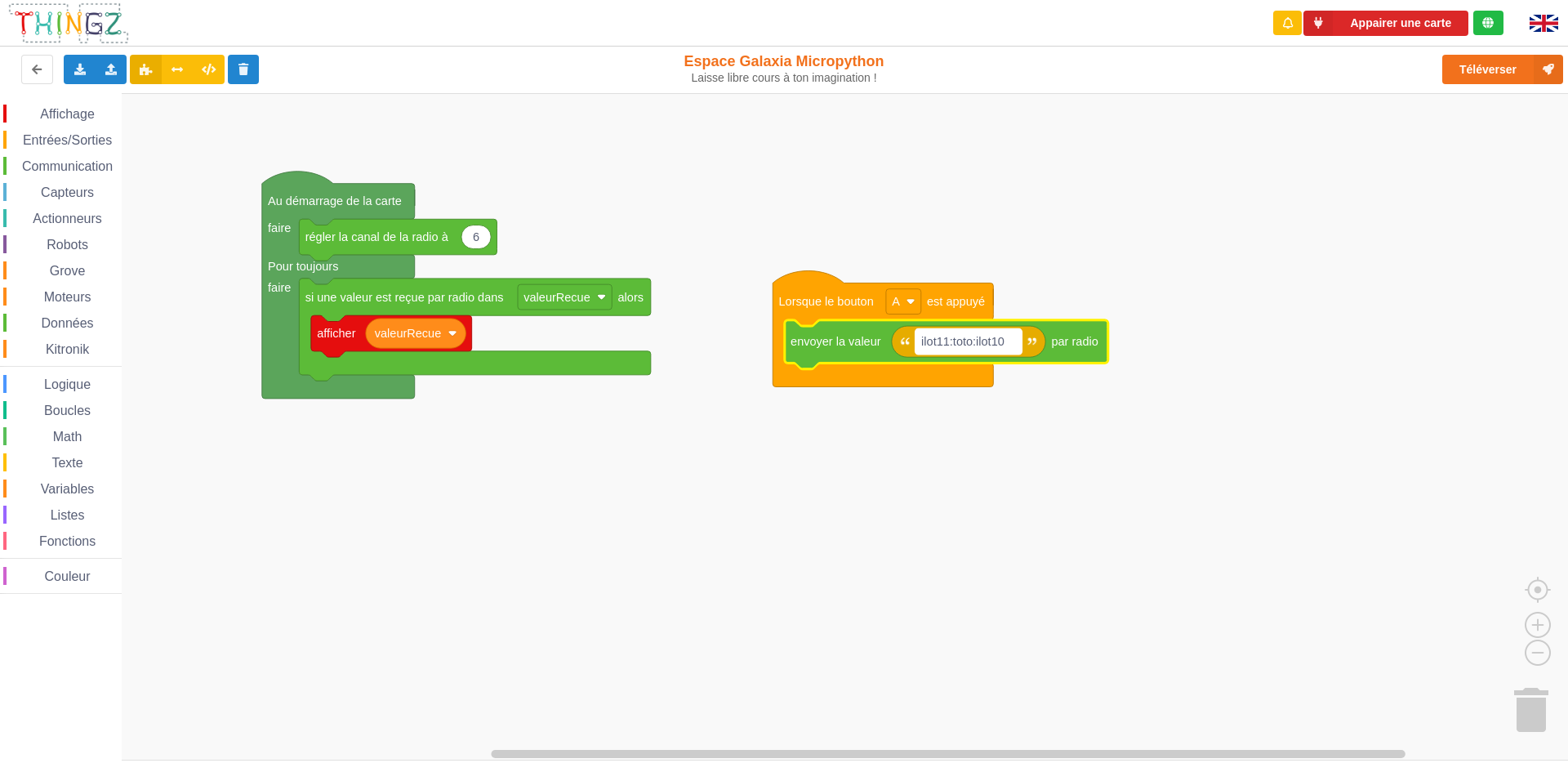
click at [973, 341] on text "ilot11:toto:ilot10" at bounding box center [962, 341] width 83 height 13
click at [973, 341] on input "ilot11:toto:ilot10" at bounding box center [968, 342] width 106 height 25
click at [978, 340] on input "ilot11:toto:ilot10" at bounding box center [968, 342] width 106 height 25
type input "ilot11:luna:ilot10"
click at [1164, 407] on rect "Espace de travail de Blocky" at bounding box center [789, 426] width 1580 height 667
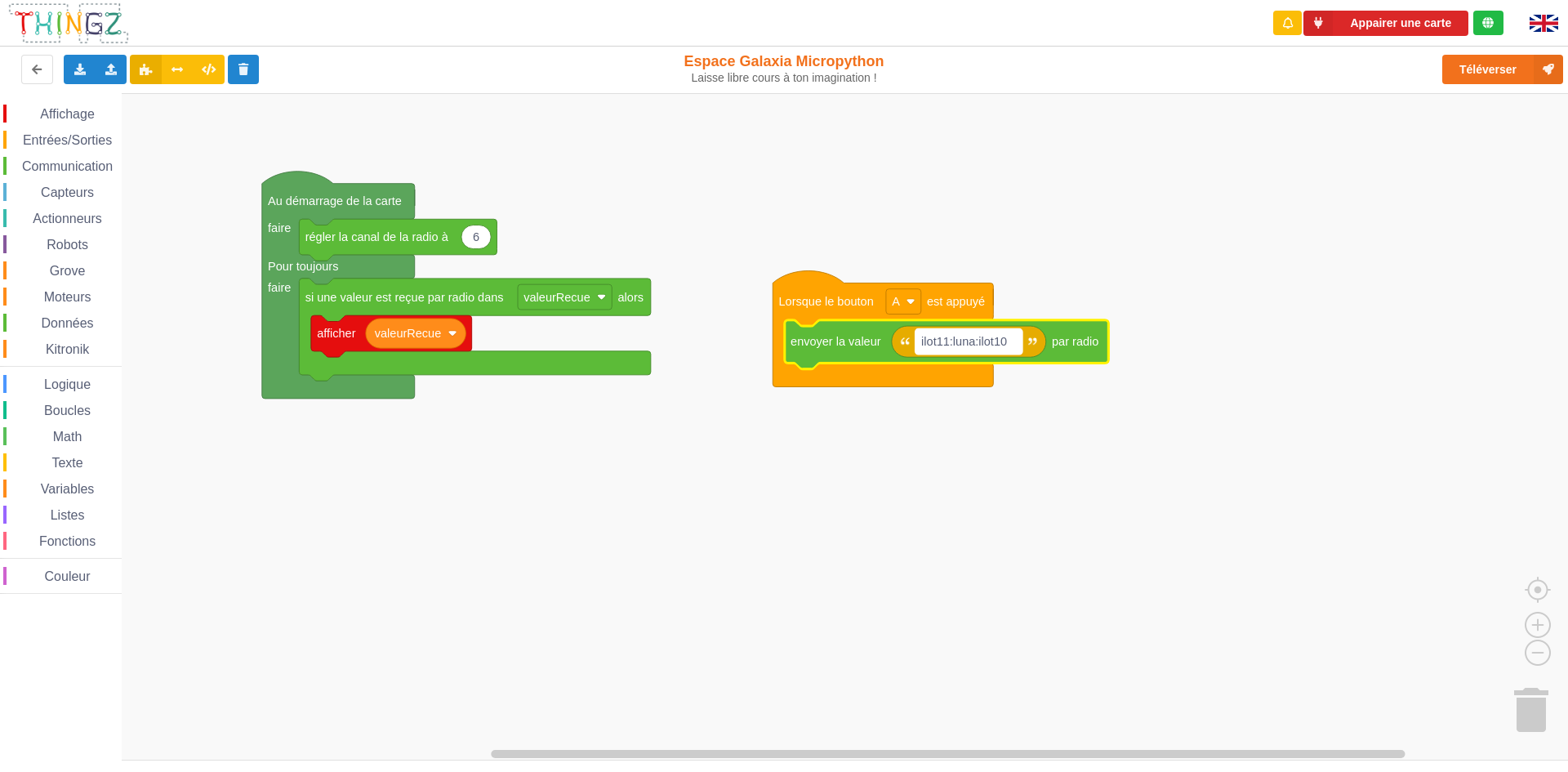
click at [946, 338] on text "ilot11:luna:ilot10" at bounding box center [964, 341] width 86 height 13
click at [953, 344] on input "ilot11:luna:ilot10" at bounding box center [969, 342] width 107 height 25
type input "ilot9:luna:ilot10"
click at [1266, 373] on rect "Espace de travail de Blocky" at bounding box center [789, 426] width 1580 height 667
click at [972, 347] on text "ilot9:luna:ilot10" at bounding box center [960, 341] width 79 height 13
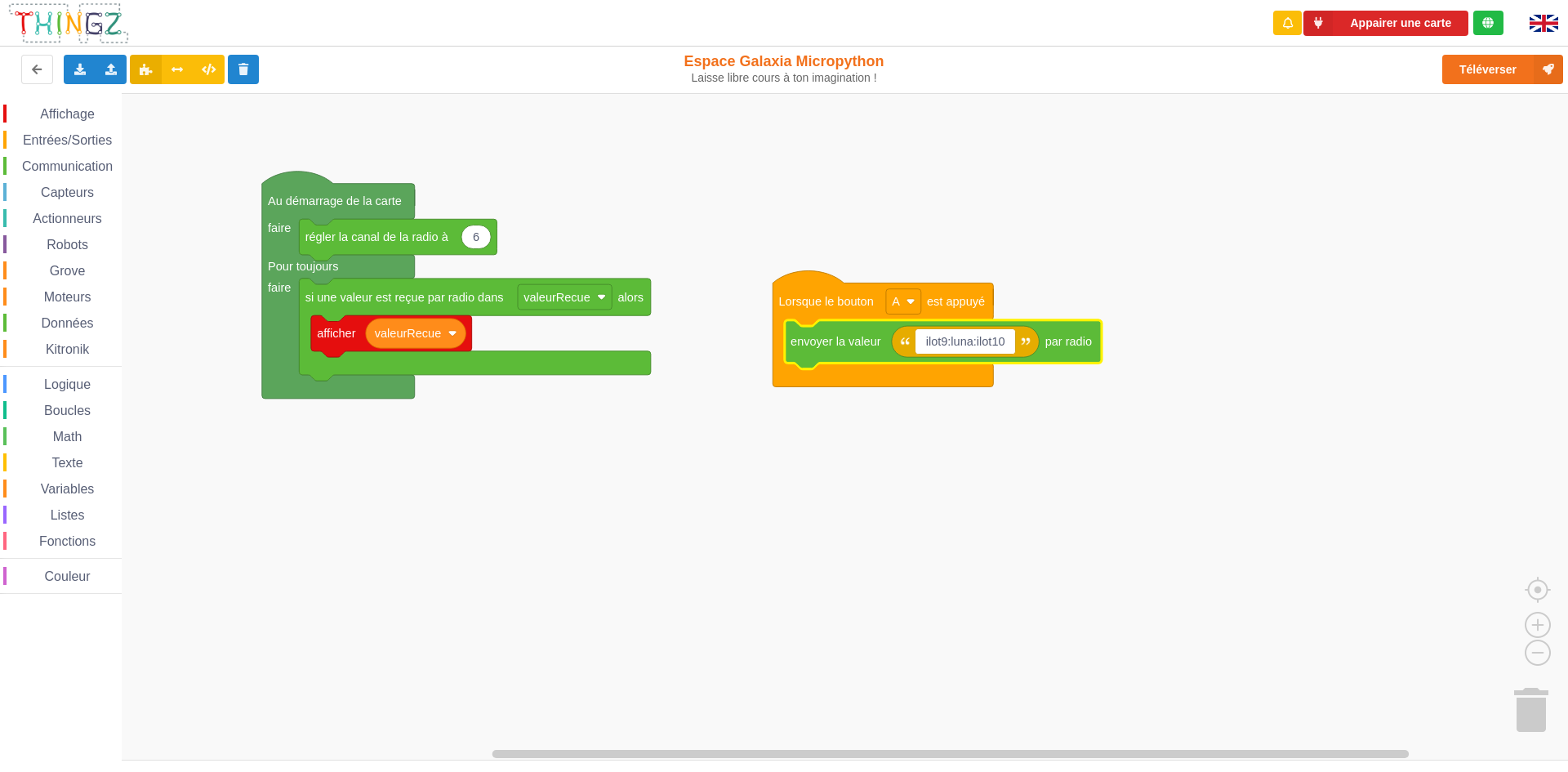
click at [974, 341] on input "ilot9:luna:ilot10" at bounding box center [965, 342] width 101 height 25
type input "ilot9:toto:ilot10"
click at [1145, 302] on rect "Espace de travail de Blocky" at bounding box center [789, 426] width 1580 height 667
click at [1308, 211] on rect "Espace de travail de Blocky" at bounding box center [789, 426] width 1580 height 667
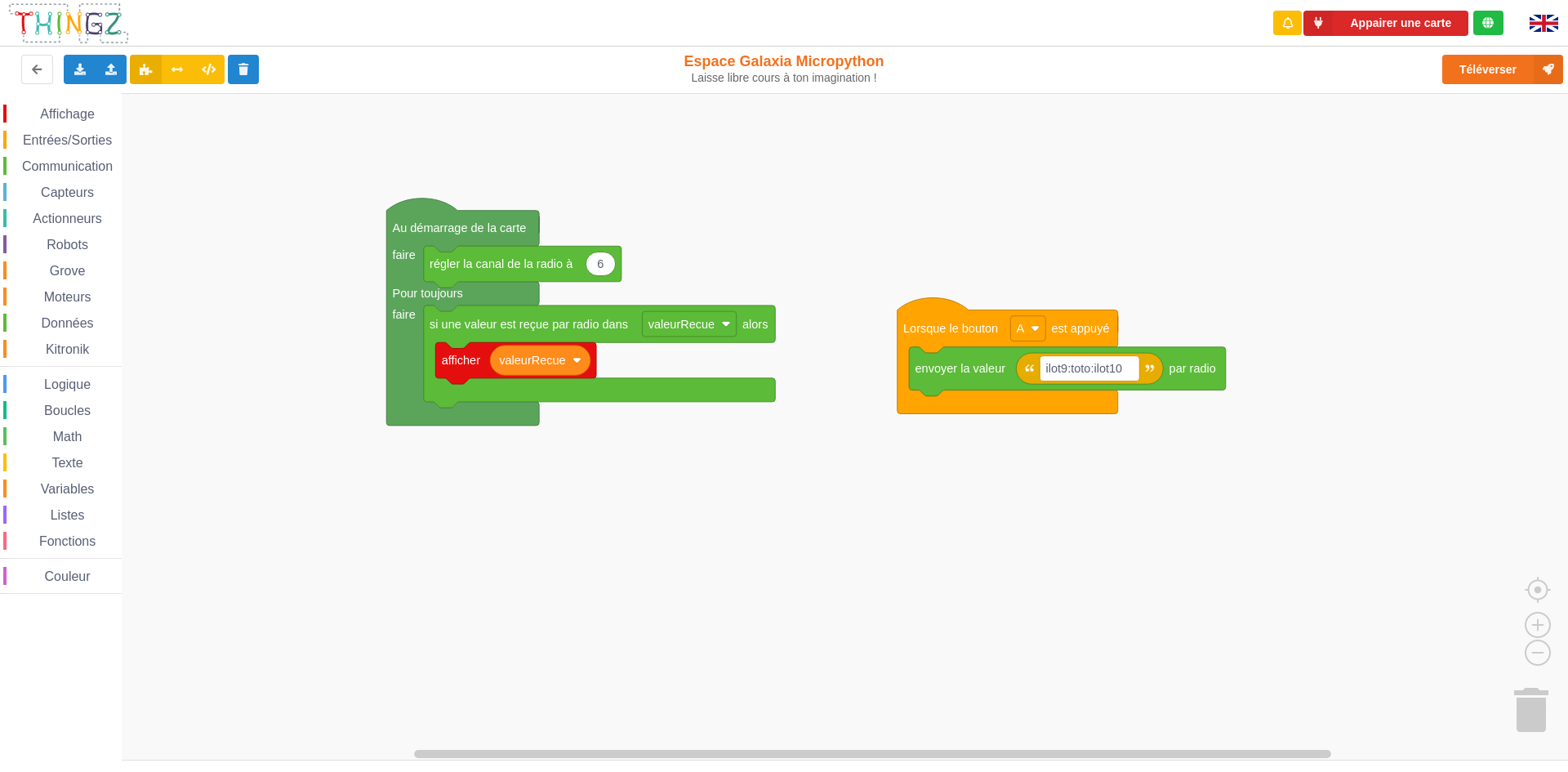
click at [1403, 347] on div "Affichage Entrées/Sorties Communication Capteurs Actionneurs Robots Grove Moteu…" at bounding box center [789, 426] width 1580 height 667
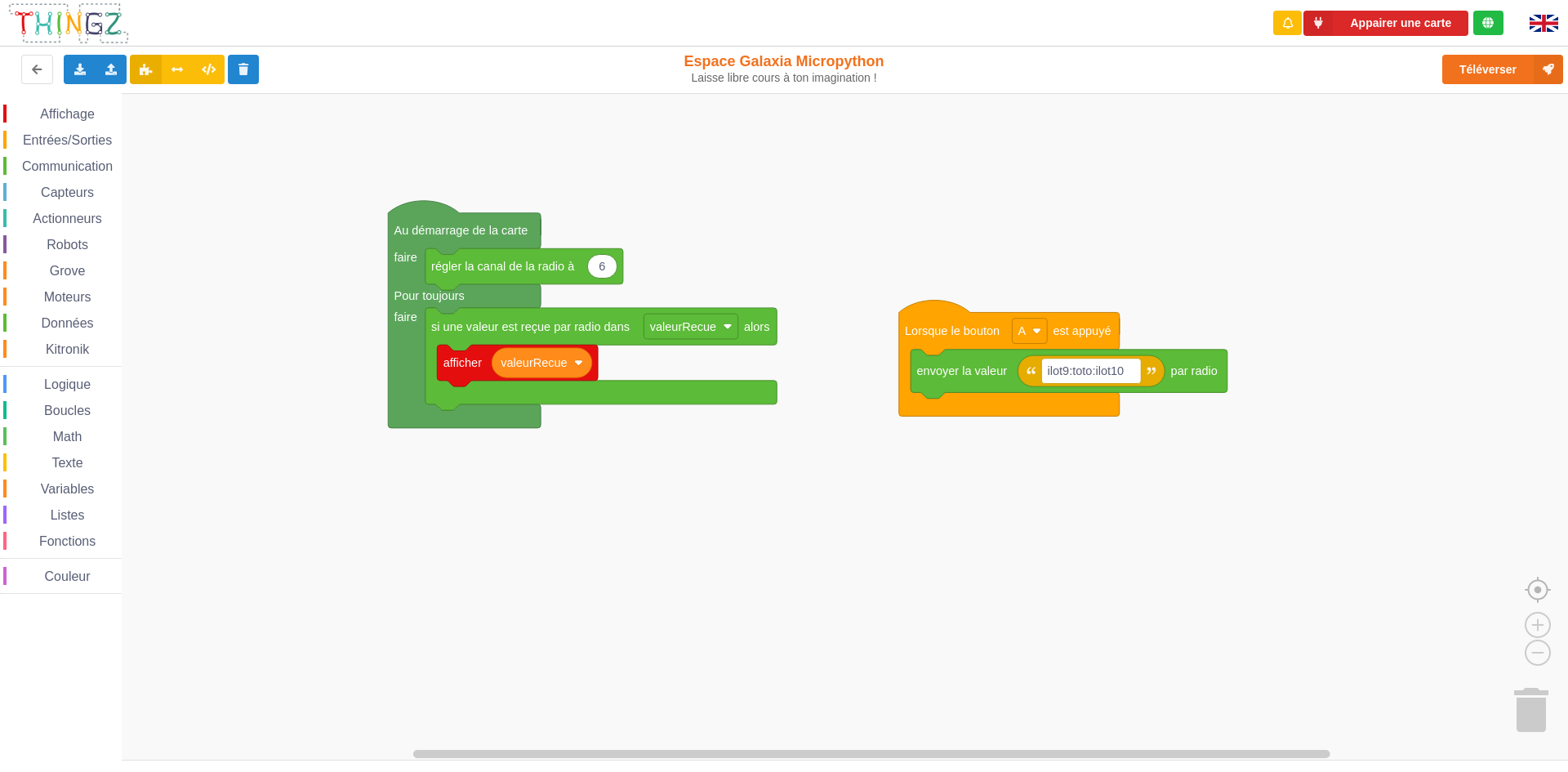
click at [1539, 589] on image "Espace de travail de Blocky" at bounding box center [1564, 552] width 78 height 102
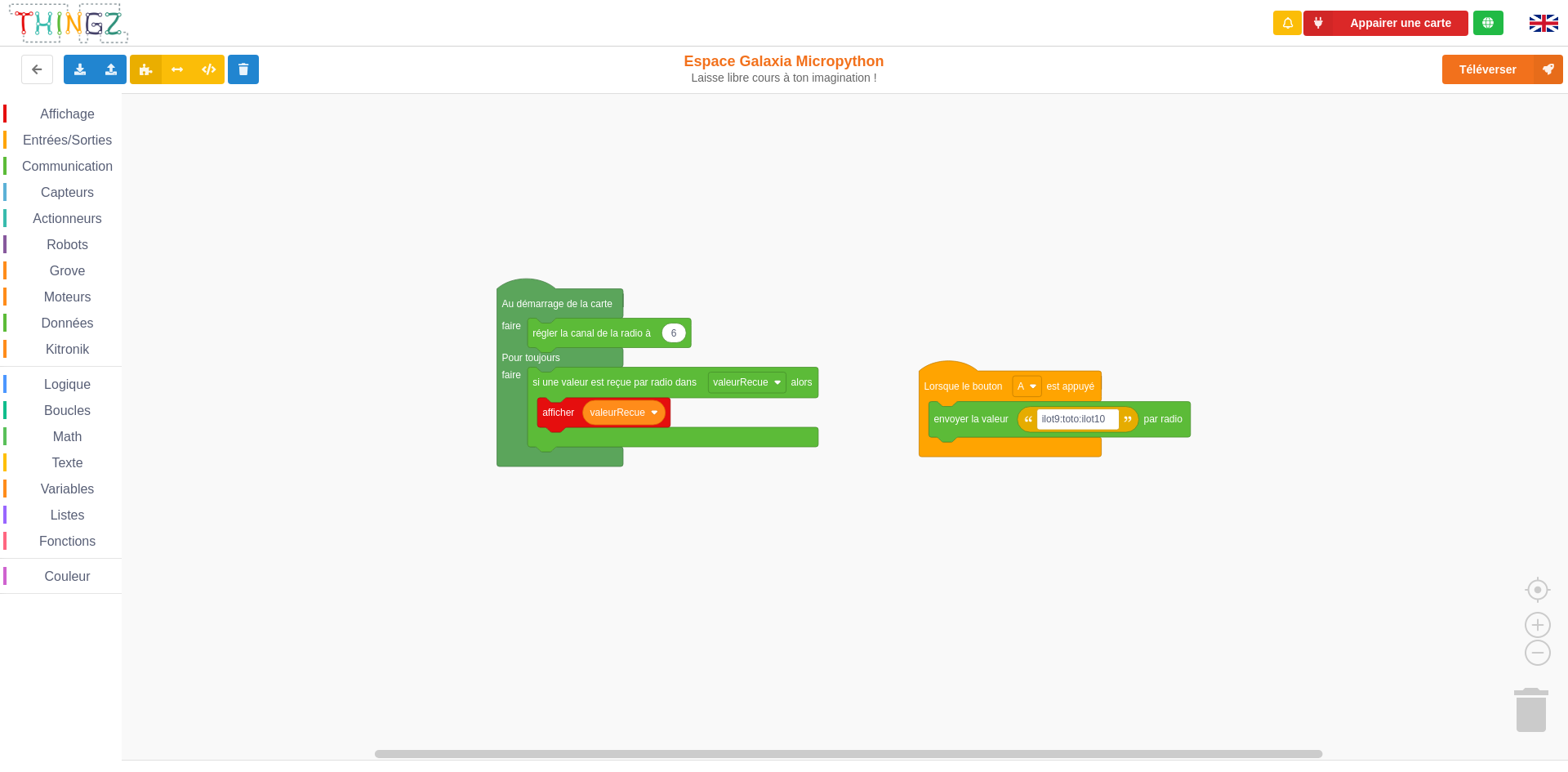
click at [1322, 347] on div "Affichage Entrées/Sorties Communication Capteurs Actionneurs Robots Grove Moteu…" at bounding box center [789, 426] width 1580 height 667
click at [1530, 583] on image "Espace de travail de Blocky" at bounding box center [1564, 552] width 78 height 102
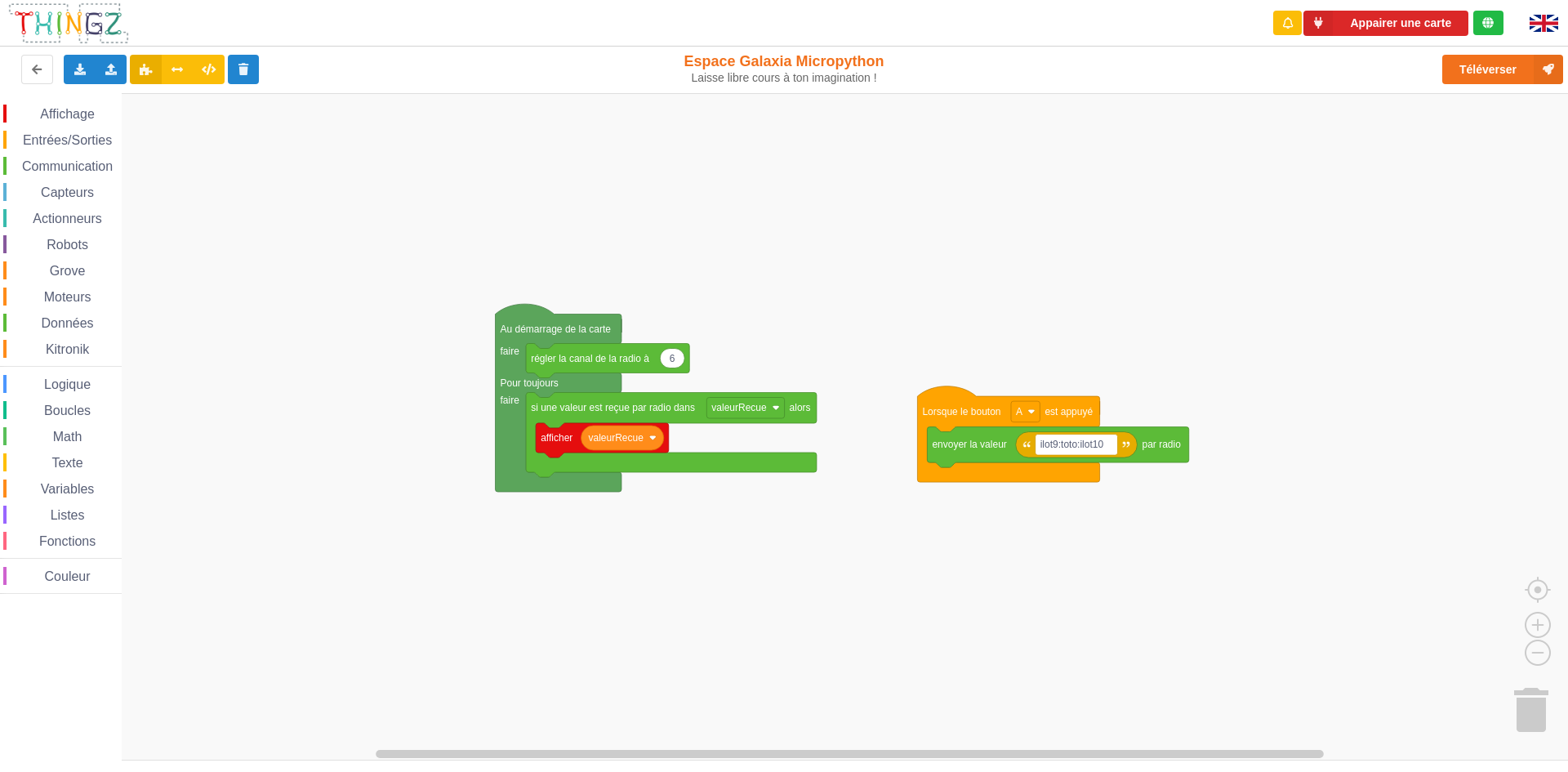
click at [1189, 592] on div "Affichage Entrées/Sorties Communication Capteurs Actionneurs Robots Grove Moteu…" at bounding box center [789, 426] width 1580 height 667
click at [1339, 17] on button "Appairer une carte" at bounding box center [1385, 23] width 165 height 25
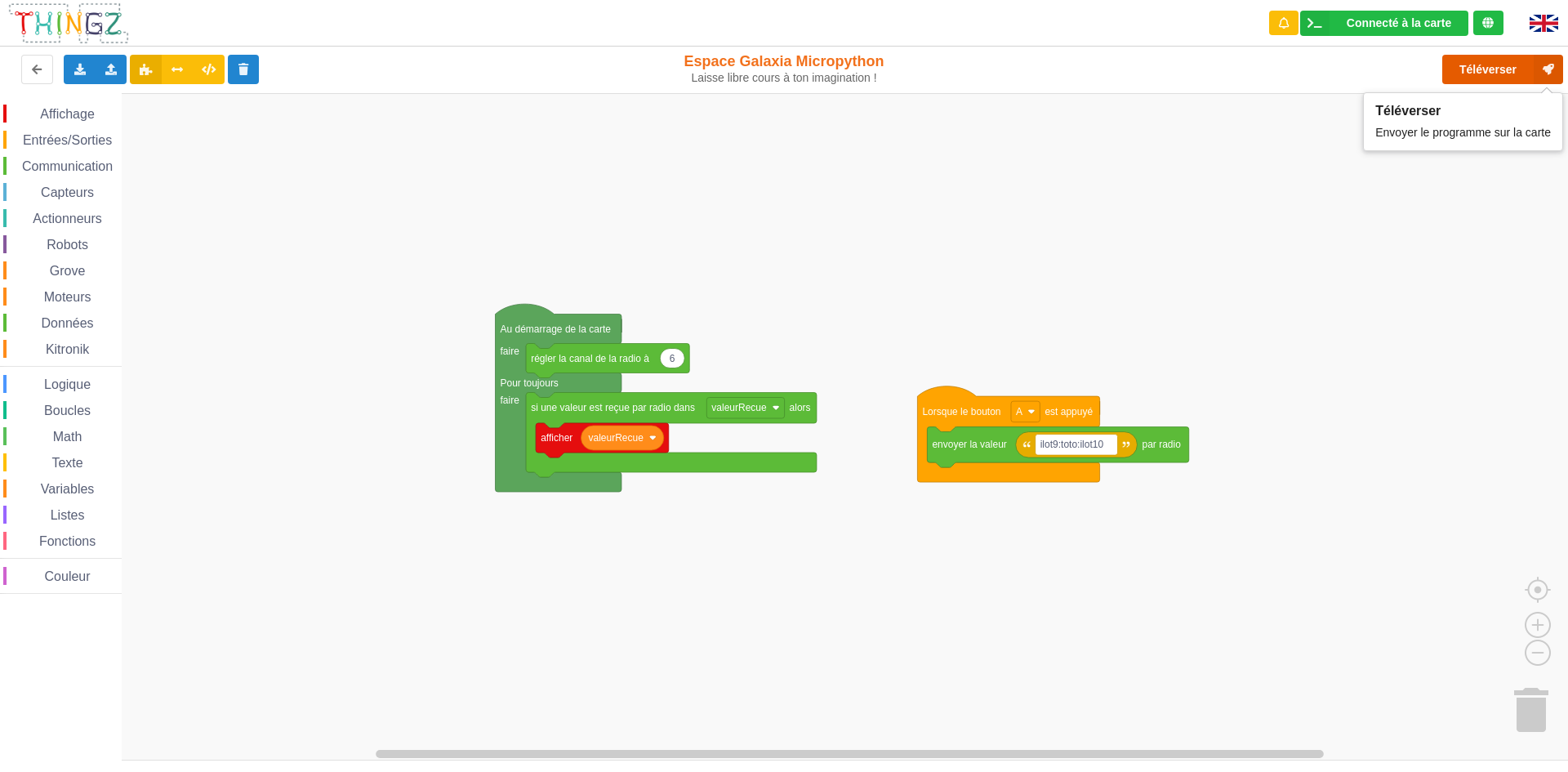
click at [1508, 67] on button "Téléverser" at bounding box center [1504, 69] width 121 height 29
click at [1081, 447] on text "ilot9:toto:ilot10" at bounding box center [1072, 445] width 64 height 12
click at [1085, 445] on input "ilot9:toto:ilot10" at bounding box center [1077, 445] width 82 height 21
click at [1083, 446] on input "ilot9:toto:ilot10" at bounding box center [1077, 445] width 82 height 21
click at [1490, 62] on button "Téléverser" at bounding box center [1504, 69] width 121 height 29
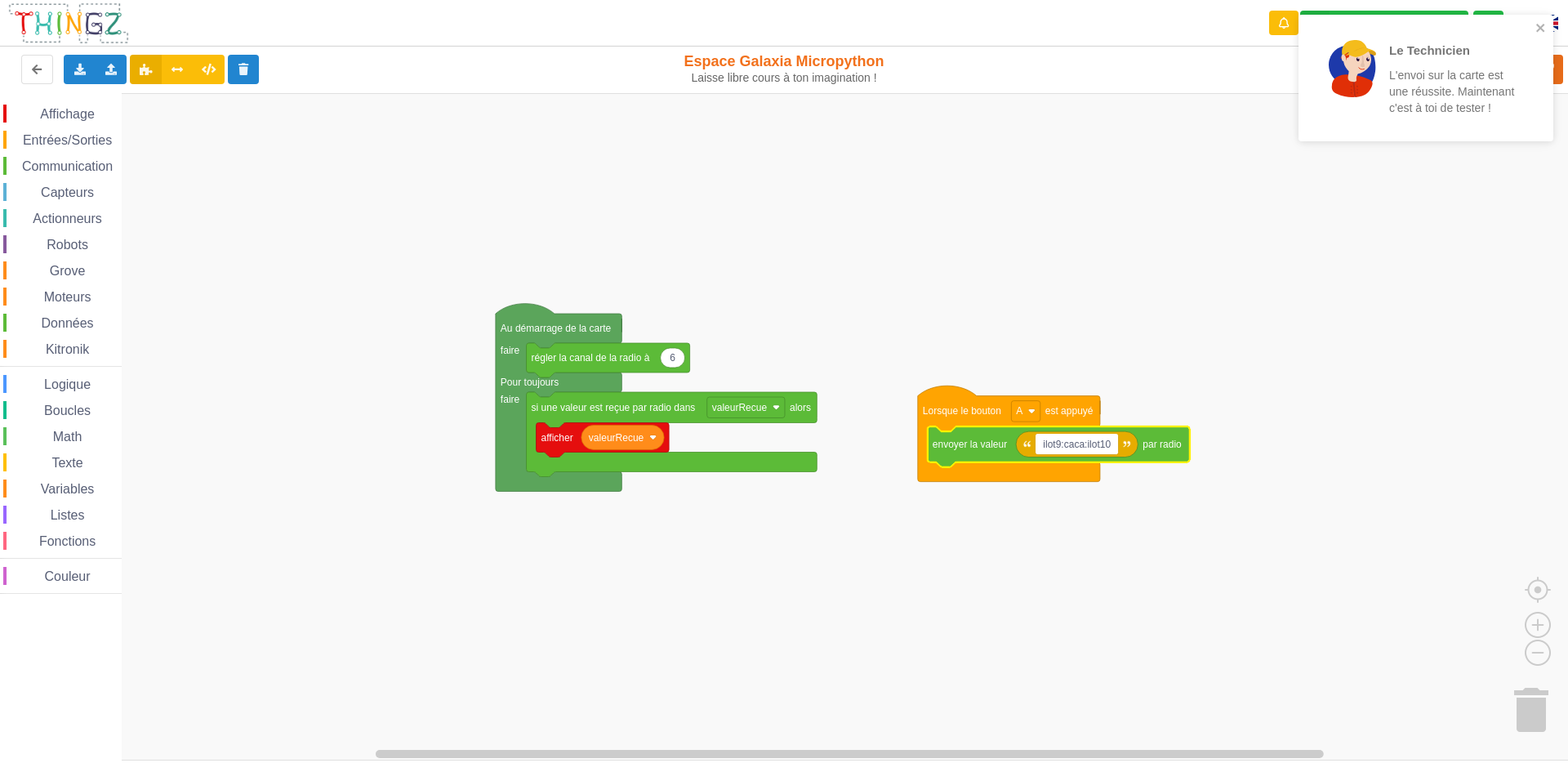
click at [1087, 437] on input "ilot9:caca:ilot10" at bounding box center [1077, 445] width 82 height 21
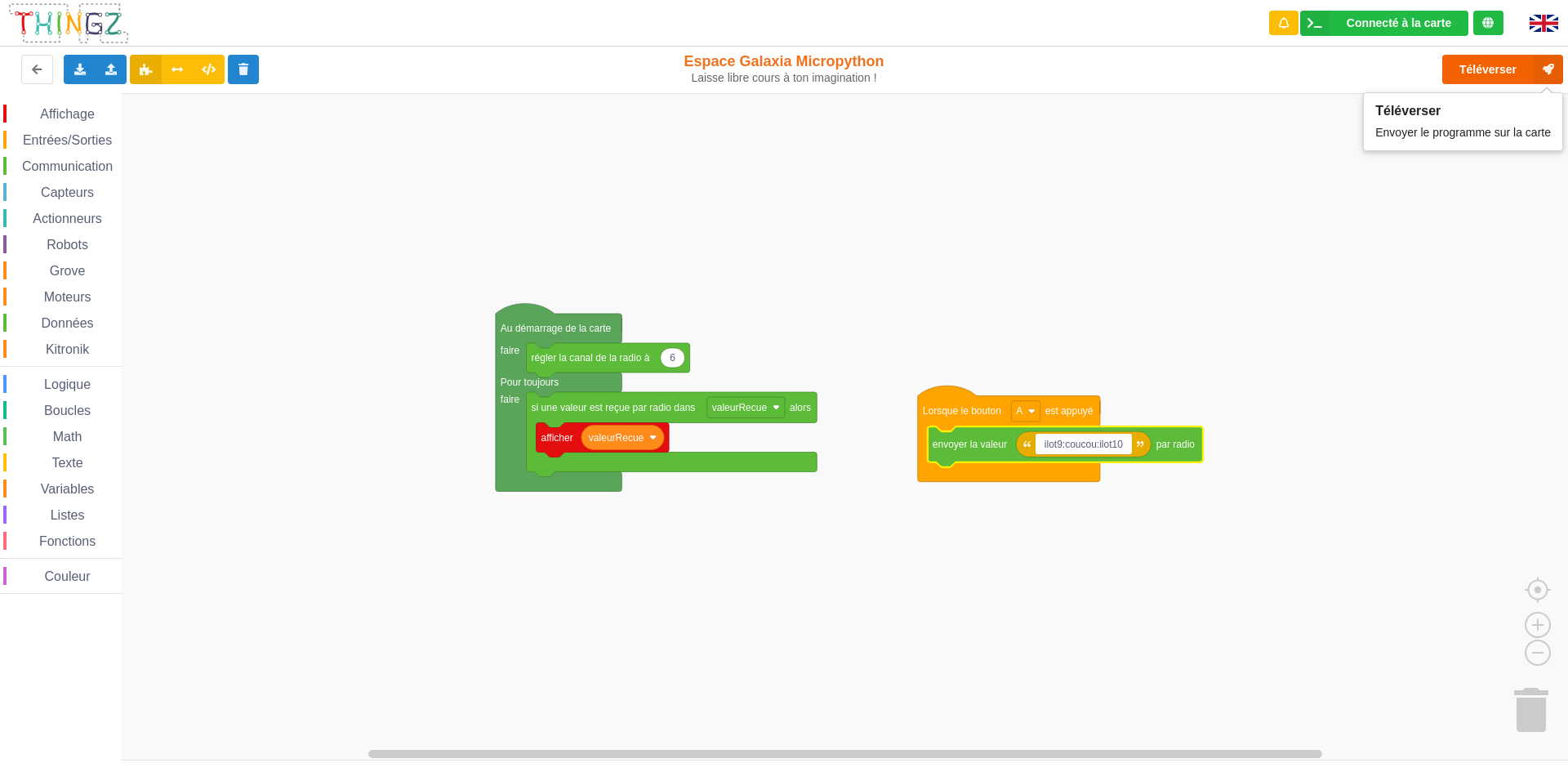
type input "ilot9:coucou:ilot10"
click at [1463, 71] on button "Téléverser" at bounding box center [1504, 69] width 121 height 29
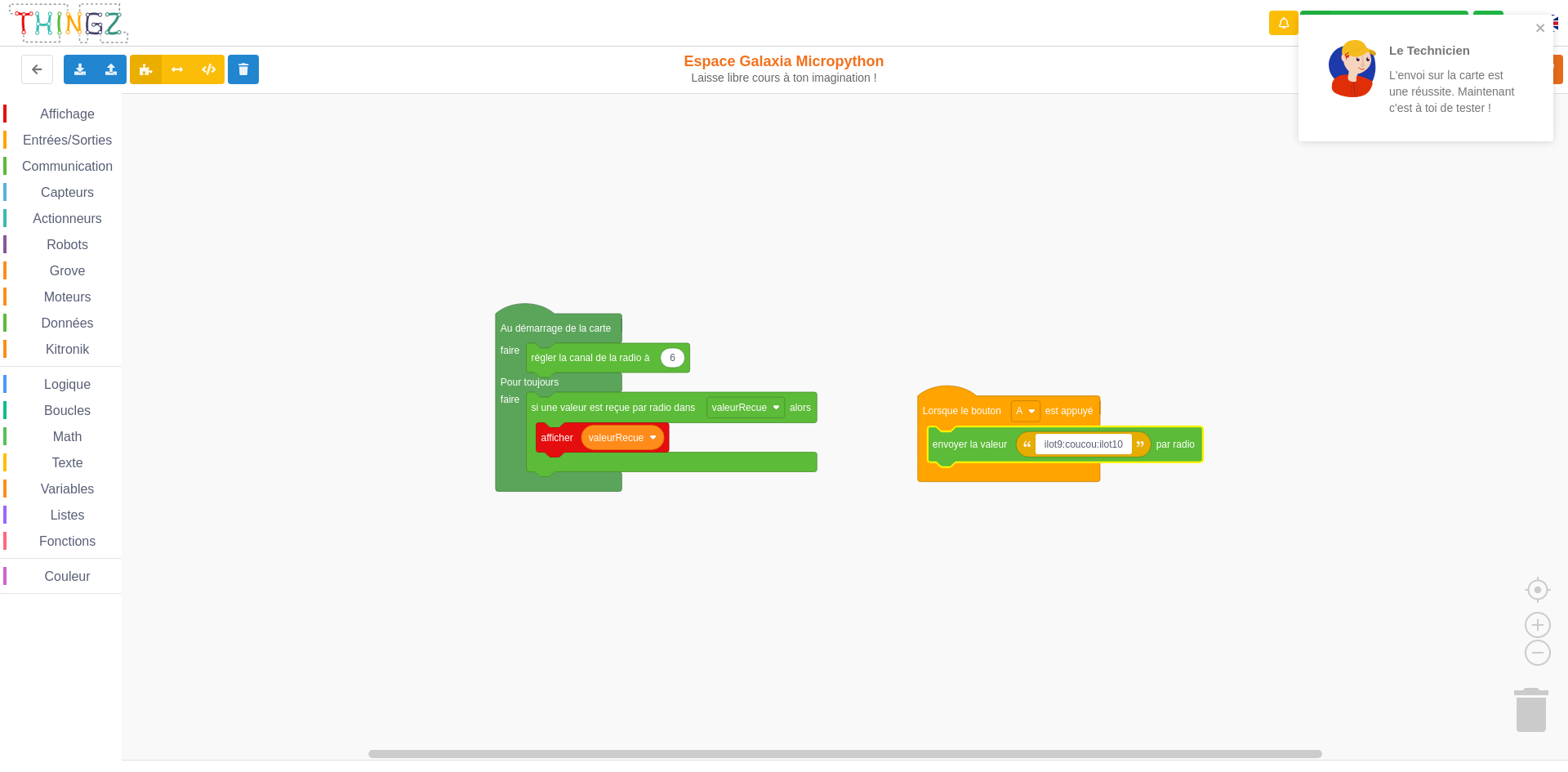
click at [1514, 211] on rect "Espace de travail de Blocky" at bounding box center [789, 426] width 1580 height 667
click at [1090, 447] on text "ilot9:coucou:ilot10" at bounding box center [1080, 445] width 78 height 12
click at [1097, 447] on input "ilot9:coucou:ilot10" at bounding box center [1083, 445] width 97 height 21
type input "ilot9:chocolat:ilot10"
click at [1489, 219] on rect "Espace de travail de Blocky" at bounding box center [789, 426] width 1580 height 667
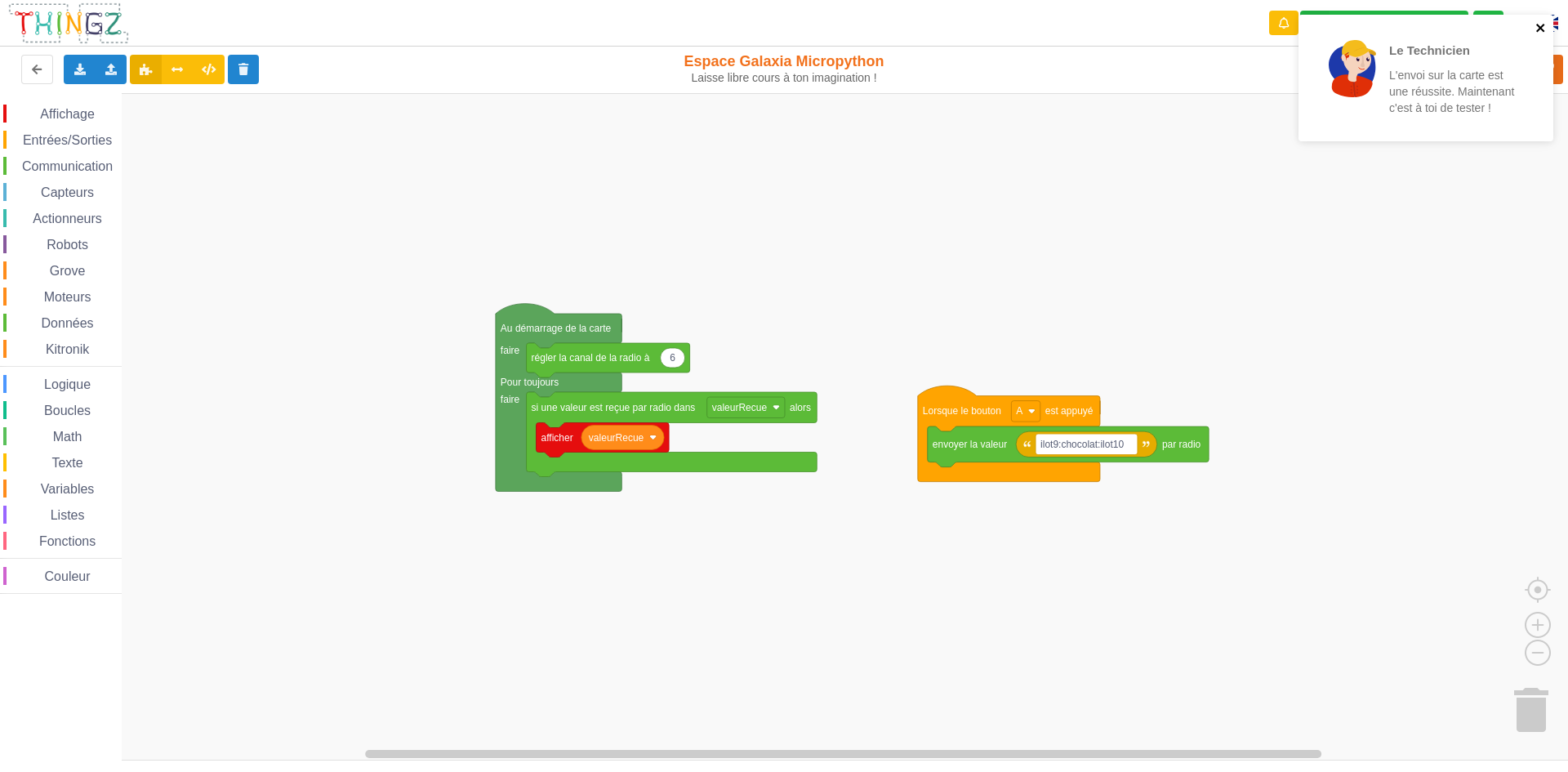
click at [1547, 27] on icon "close" at bounding box center [1542, 27] width 12 height 13
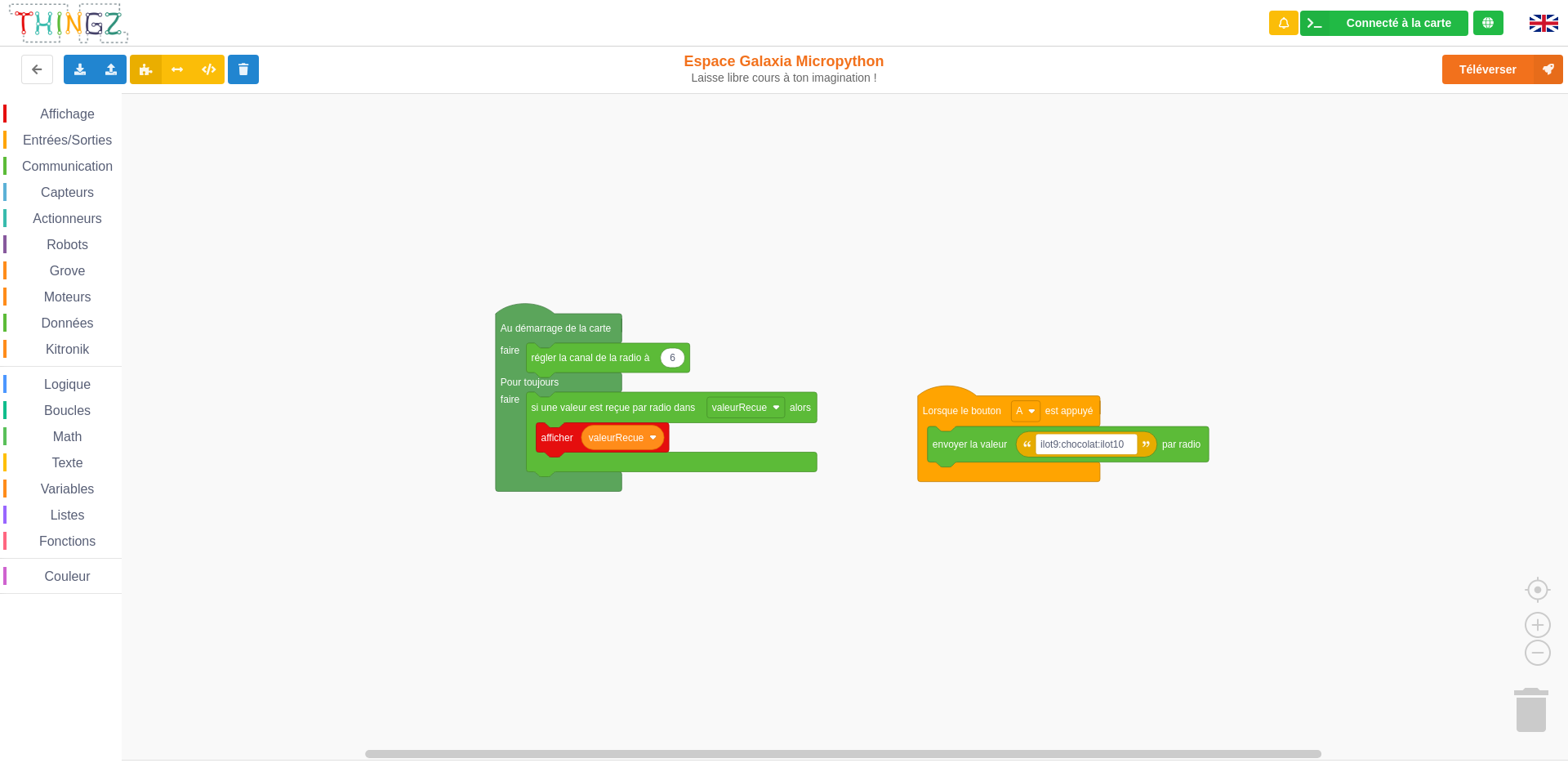
click at [1533, 74] on div "Le Technicien L'envoi sur la carte est une réussite. Maintenant c'est à toi de …" at bounding box center [1426, 84] width 262 height 145
click at [1507, 62] on button "Téléverser" at bounding box center [1504, 69] width 121 height 29
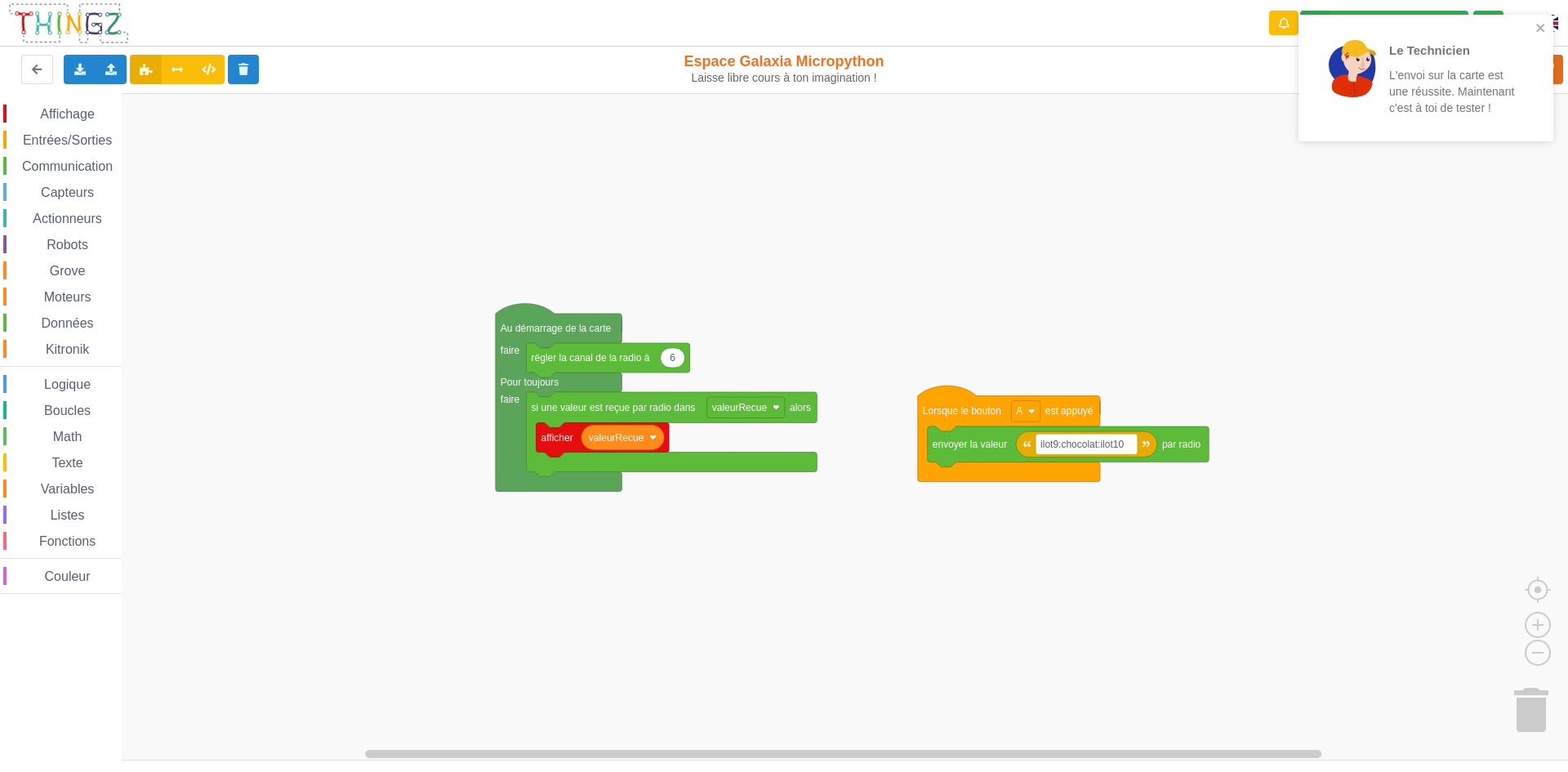
click at [1337, 294] on rect "Espace de travail de Blocky" at bounding box center [789, 426] width 1580 height 667
click at [1337, 302] on rect "Espace de travail de Blocky" at bounding box center [789, 426] width 1580 height 667
click at [1337, 285] on rect "Espace de travail de Blocky" at bounding box center [789, 426] width 1580 height 667
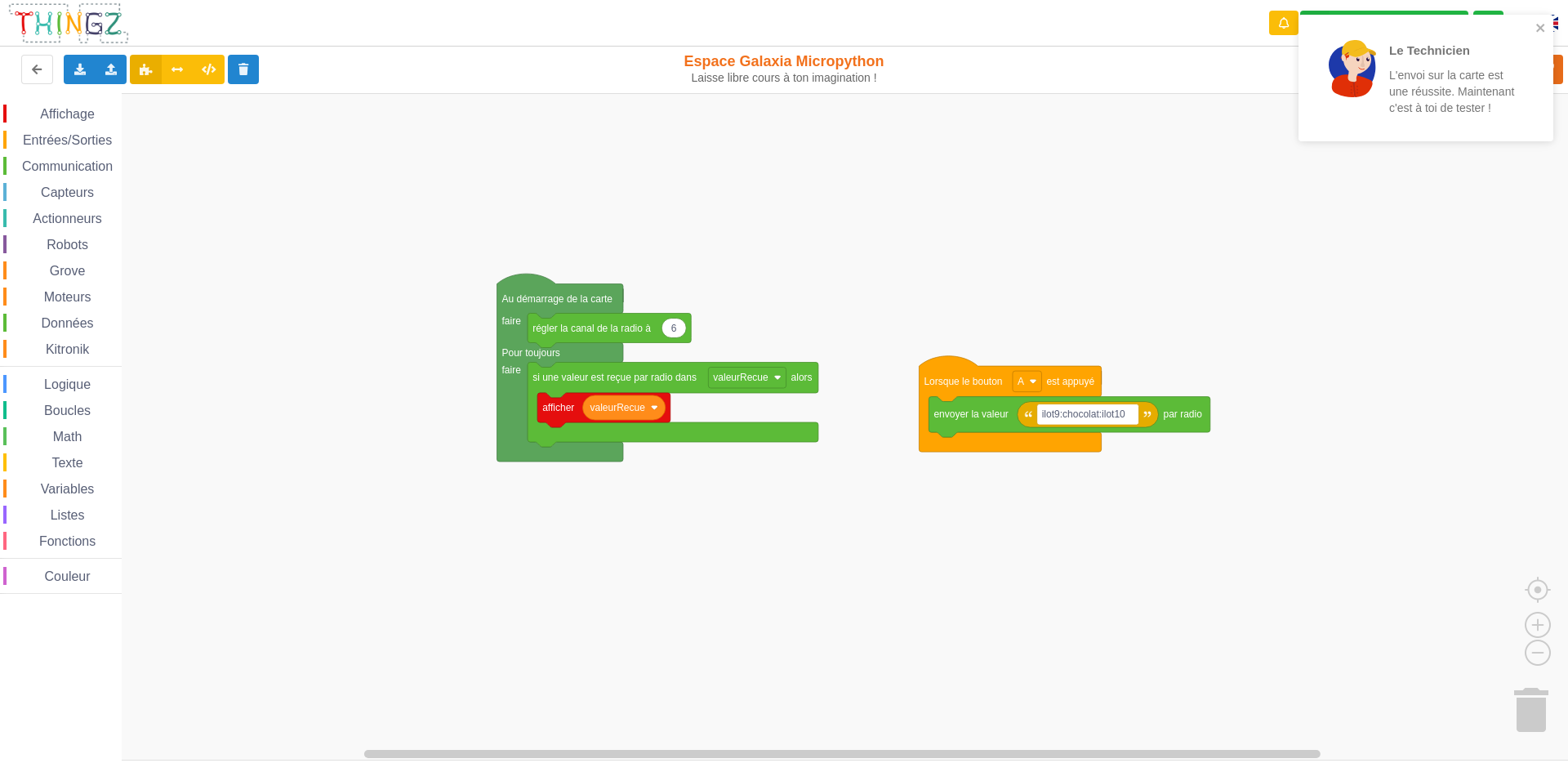
click at [1361, 376] on div "Affichage Entrées/Sorties Communication Capteurs Actionneurs Robots Grove Moteu…" at bounding box center [789, 426] width 1580 height 667
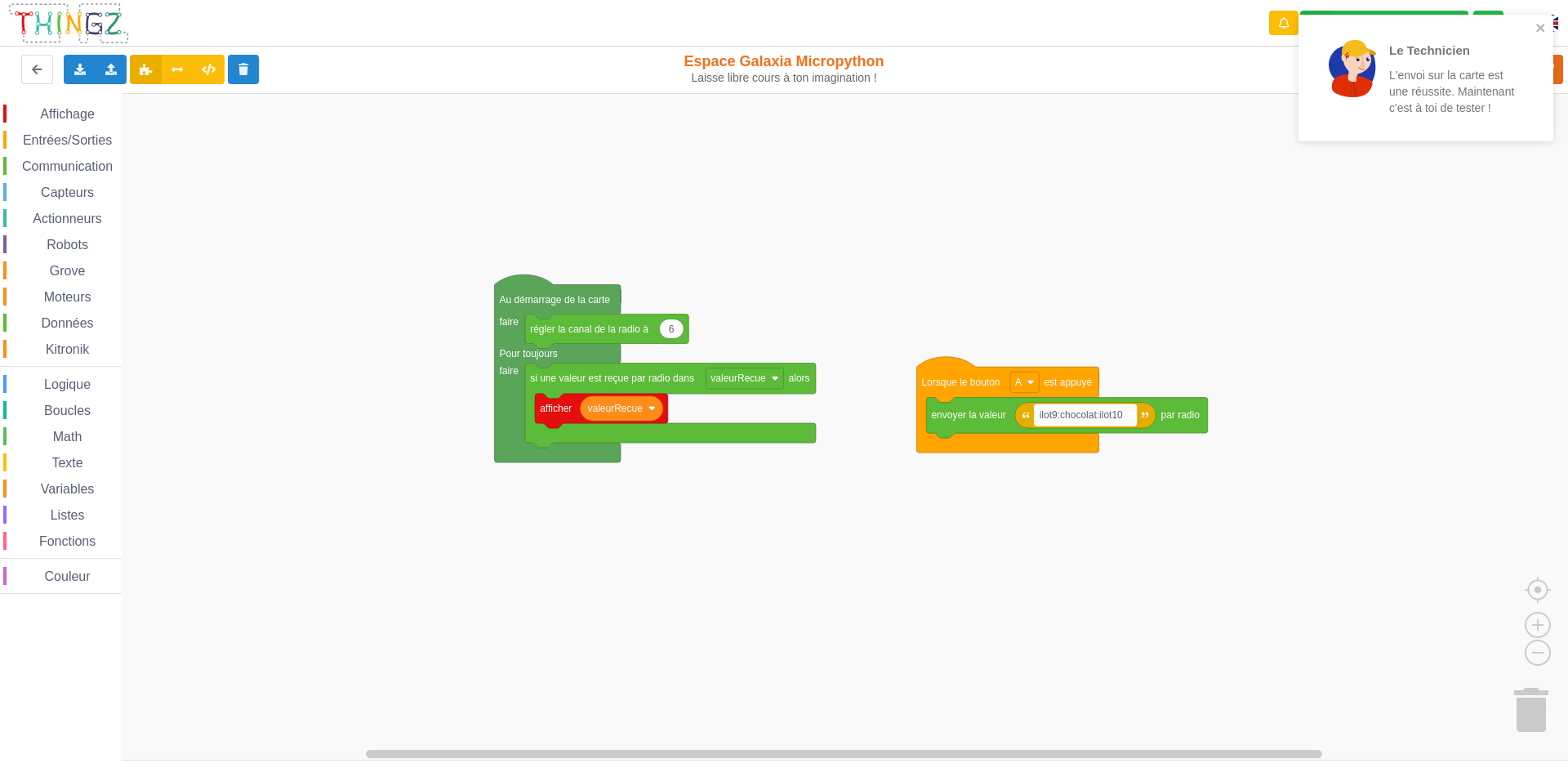
click at [1094, 424] on rect "Espace de travail de Blocky" at bounding box center [1085, 415] width 103 height 21
click at [1099, 415] on input "ilot9:chocolat:ilot10" at bounding box center [1085, 415] width 103 height 21
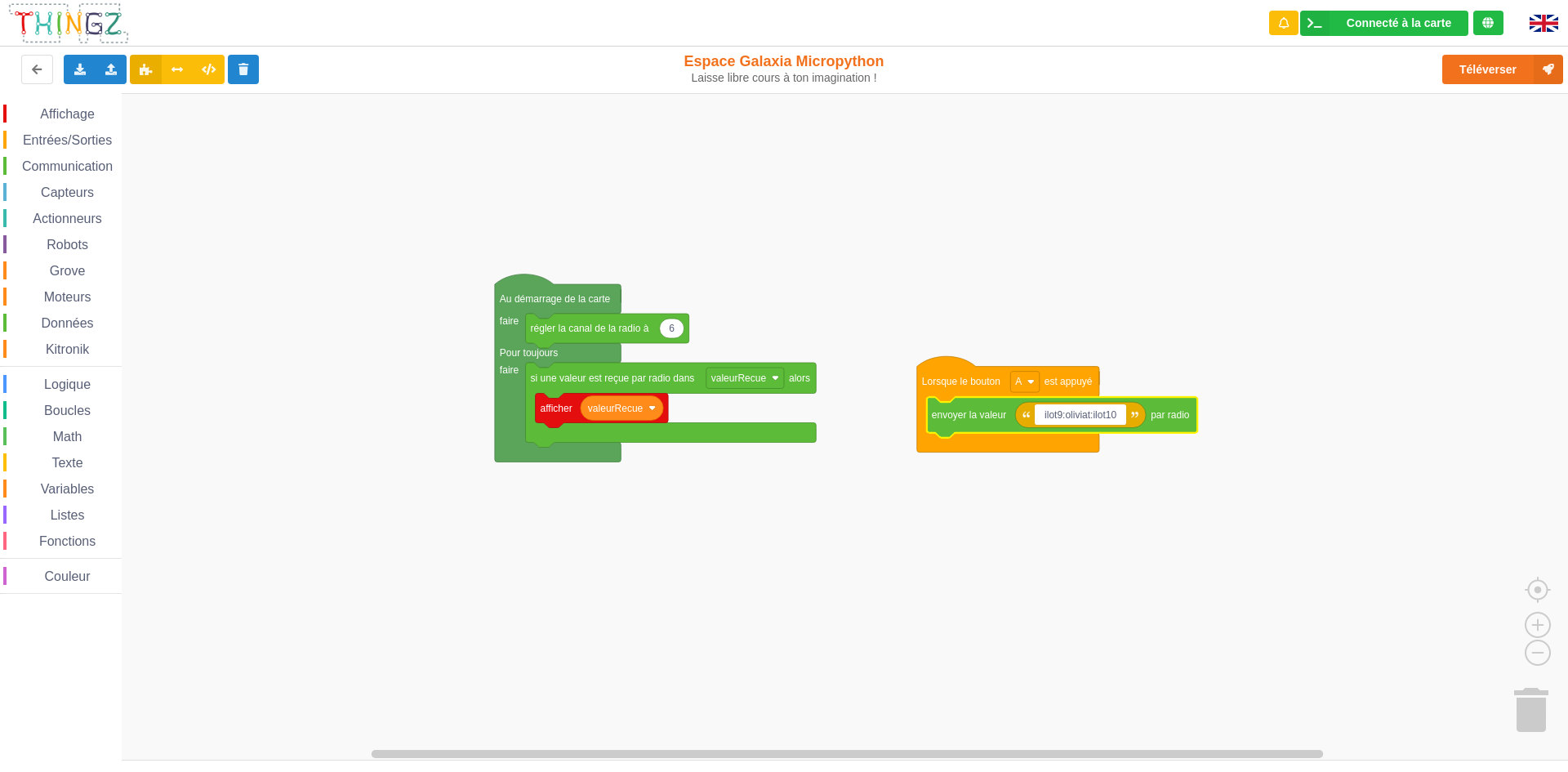
click at [1089, 421] on input "ilot9:oliviat:ilot10" at bounding box center [1081, 415] width 92 height 21
click at [1093, 417] on input "ilot9:oliviat:ilot10" at bounding box center [1081, 415] width 92 height 21
type input "ilot9:[PERSON_NAME]:ilot10"
click at [1135, 429] on icon "Espace de travail de Blocky" at bounding box center [1060, 417] width 267 height 41
click at [1506, 63] on button "Téléverser" at bounding box center [1504, 69] width 121 height 29
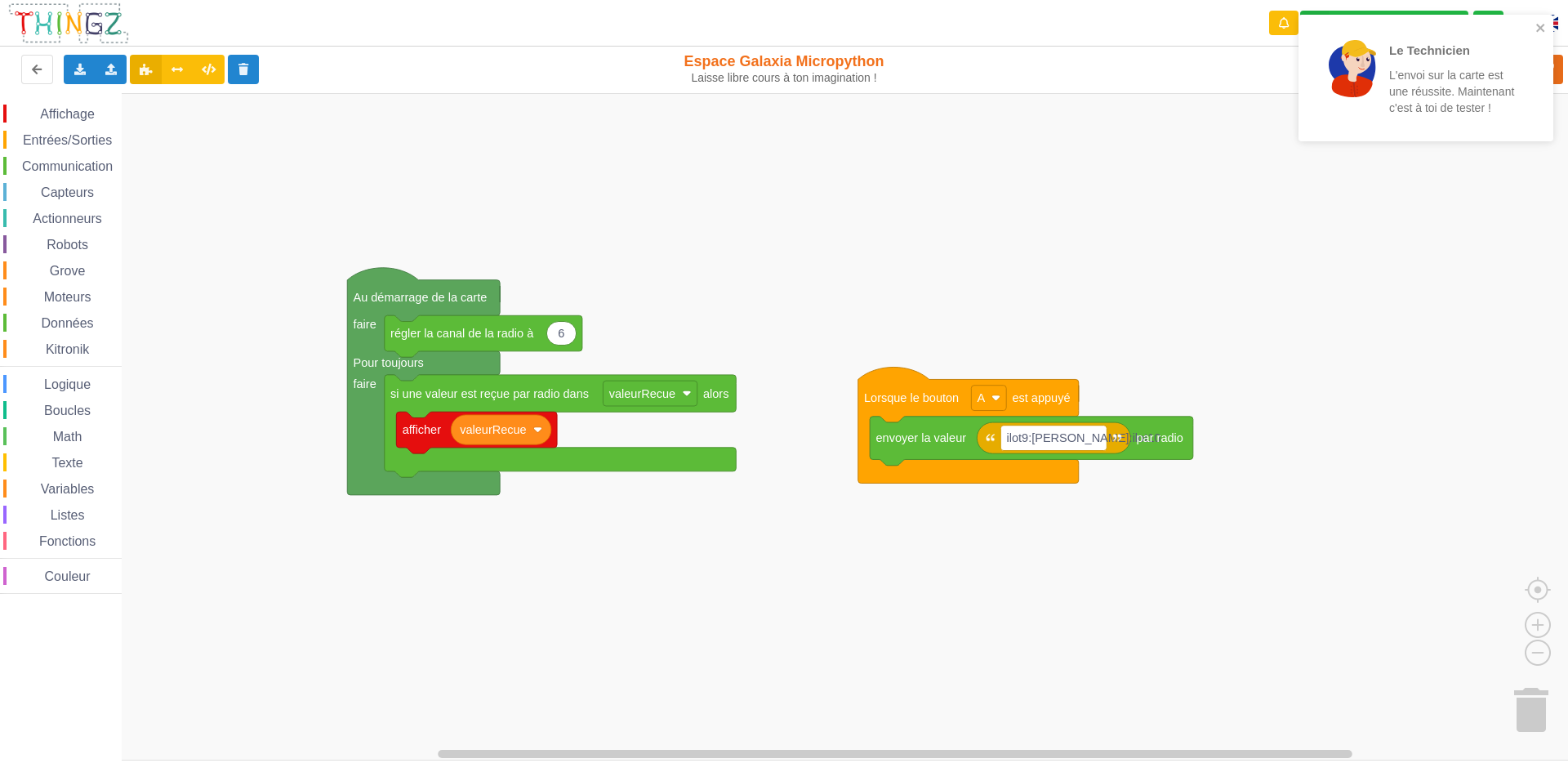
click at [1141, 264] on div "Affichage Entrées/Sorties Communication Capteurs Actionneurs Robots Grove Moteu…" at bounding box center [789, 426] width 1580 height 667
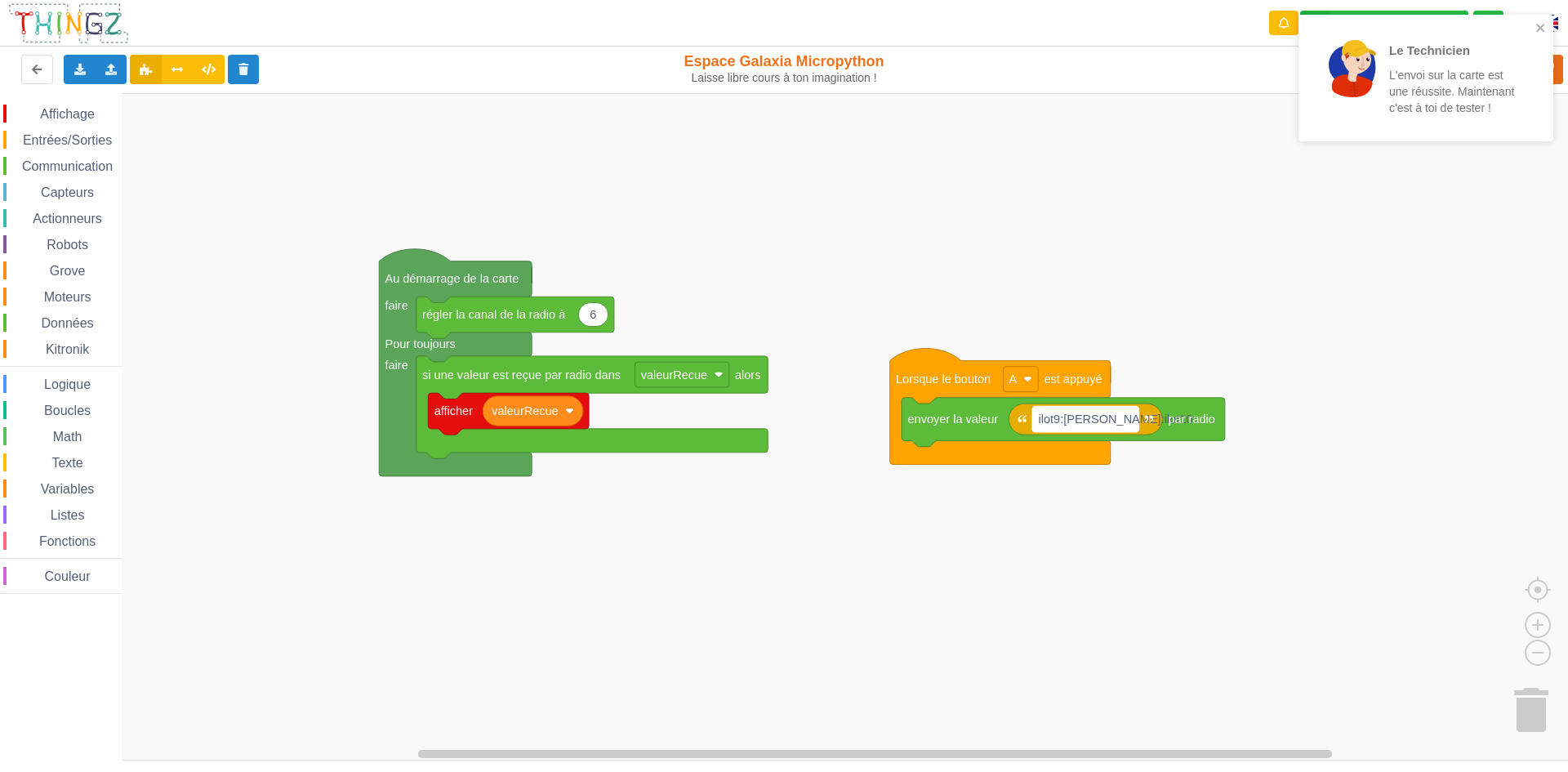
click at [1093, 417] on text "ilot9:[PERSON_NAME]:ilot10" at bounding box center [1117, 418] width 154 height 13
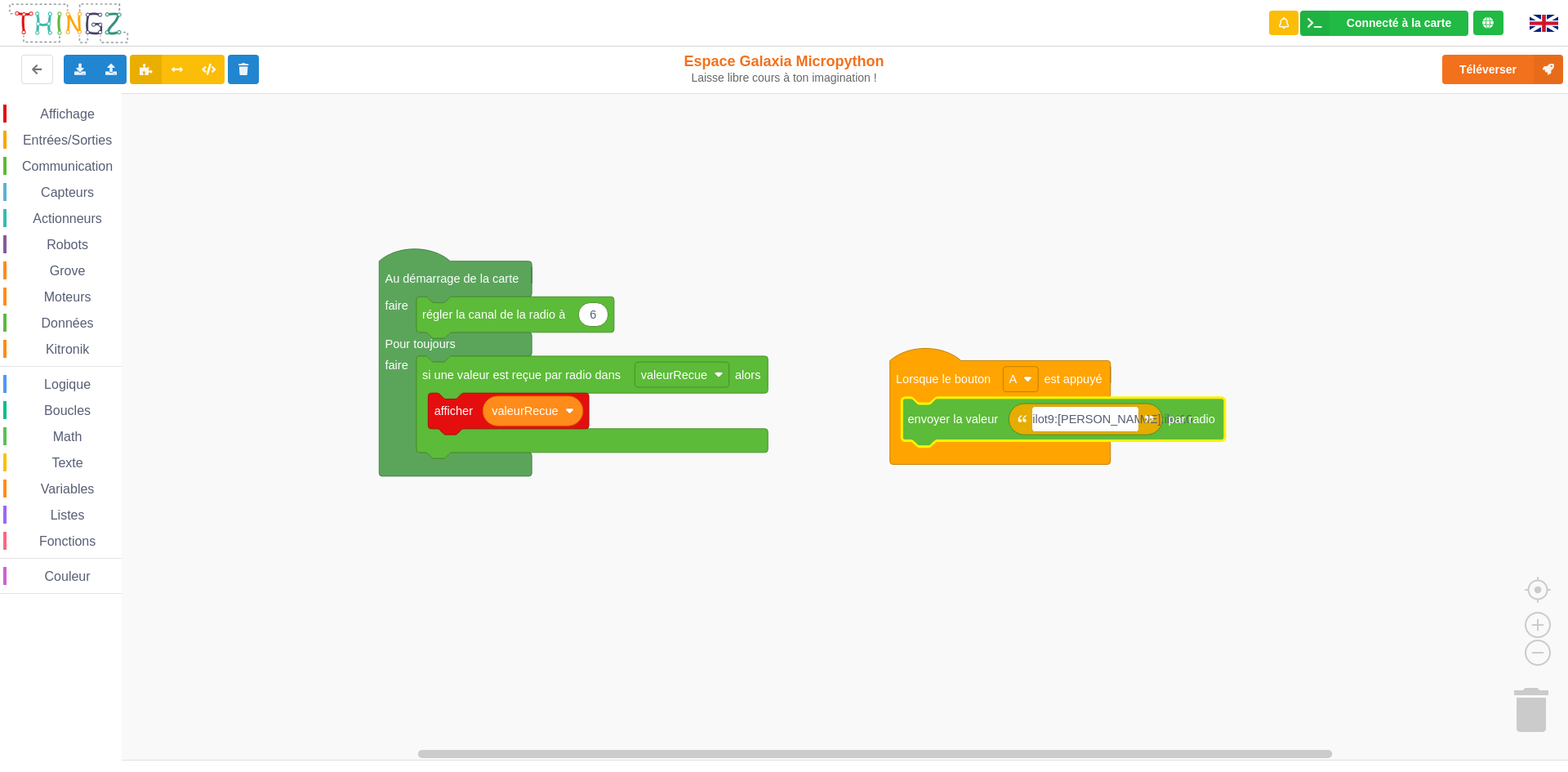
click at [1099, 418] on input "ilot9:[PERSON_NAME]:ilot10" at bounding box center [1085, 419] width 106 height 25
type input "ilot9:ROMANE:ilot10"
click at [1477, 62] on button "Téléverser" at bounding box center [1504, 69] width 121 height 29
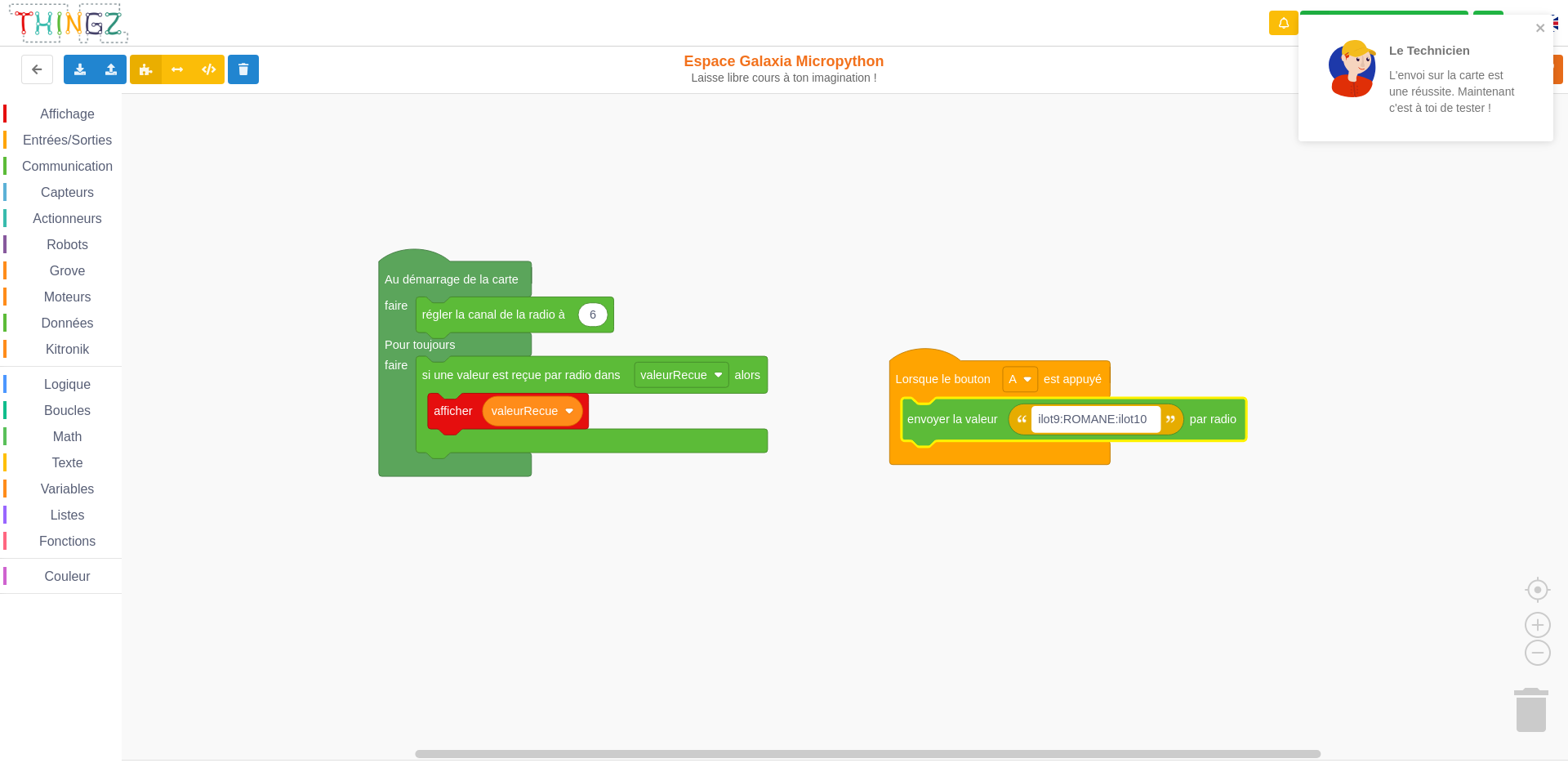
click at [1113, 419] on text "ilot9:ROMANE:ilot10" at bounding box center [1092, 418] width 108 height 13
click at [1116, 419] on input "ilot9:ROMANE:ilot10" at bounding box center [1096, 419] width 128 height 25
click at [1123, 417] on input "ilot9:ROMANE:ilot10" at bounding box center [1096, 419] width 128 height 25
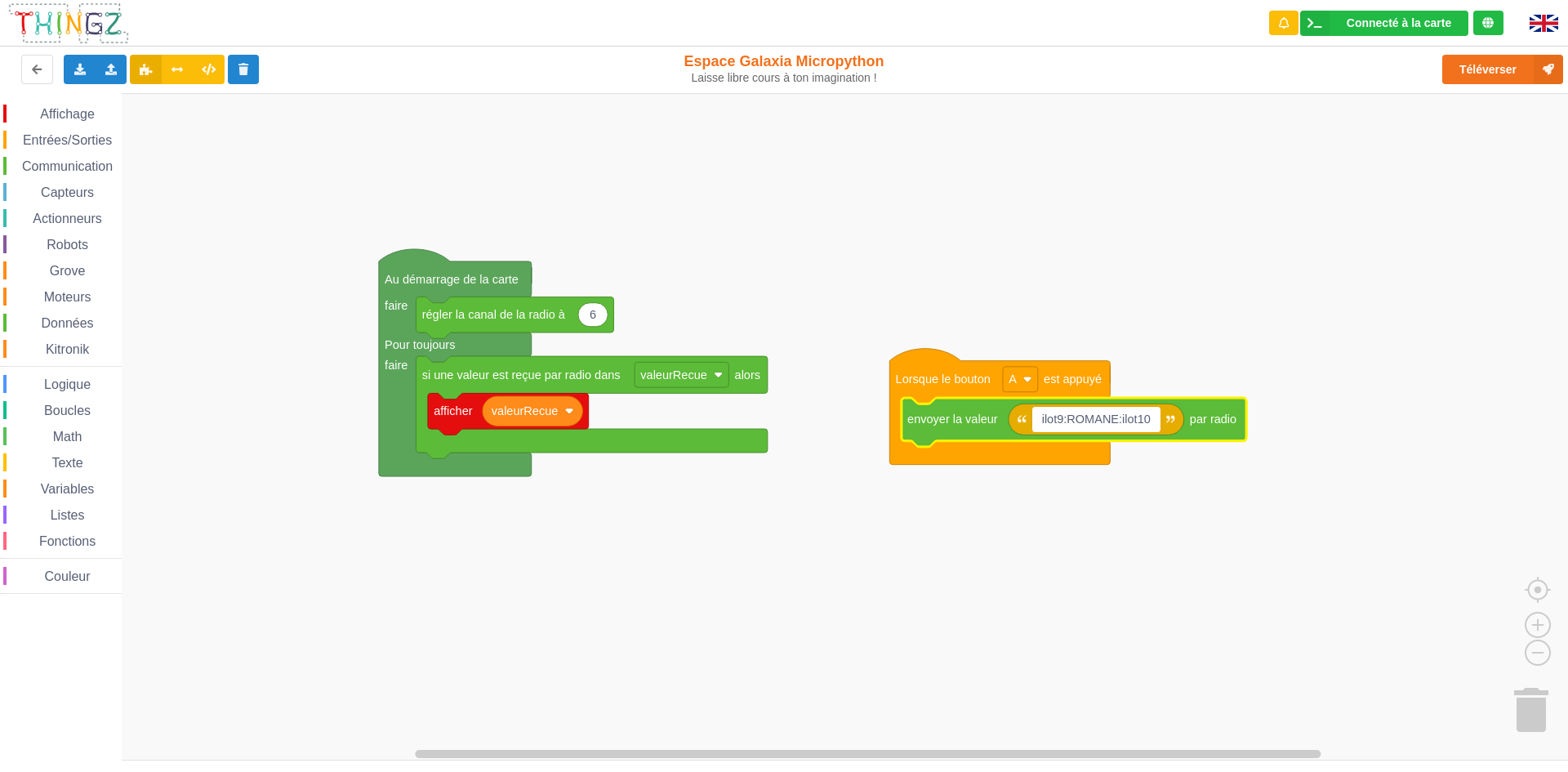
click at [1120, 420] on input "ilot9:ROMANE:ilot10" at bounding box center [1096, 419] width 128 height 25
type input "ilot9:melina:ilot10"
click at [1456, 78] on button "Téléverser" at bounding box center [1504, 69] width 121 height 29
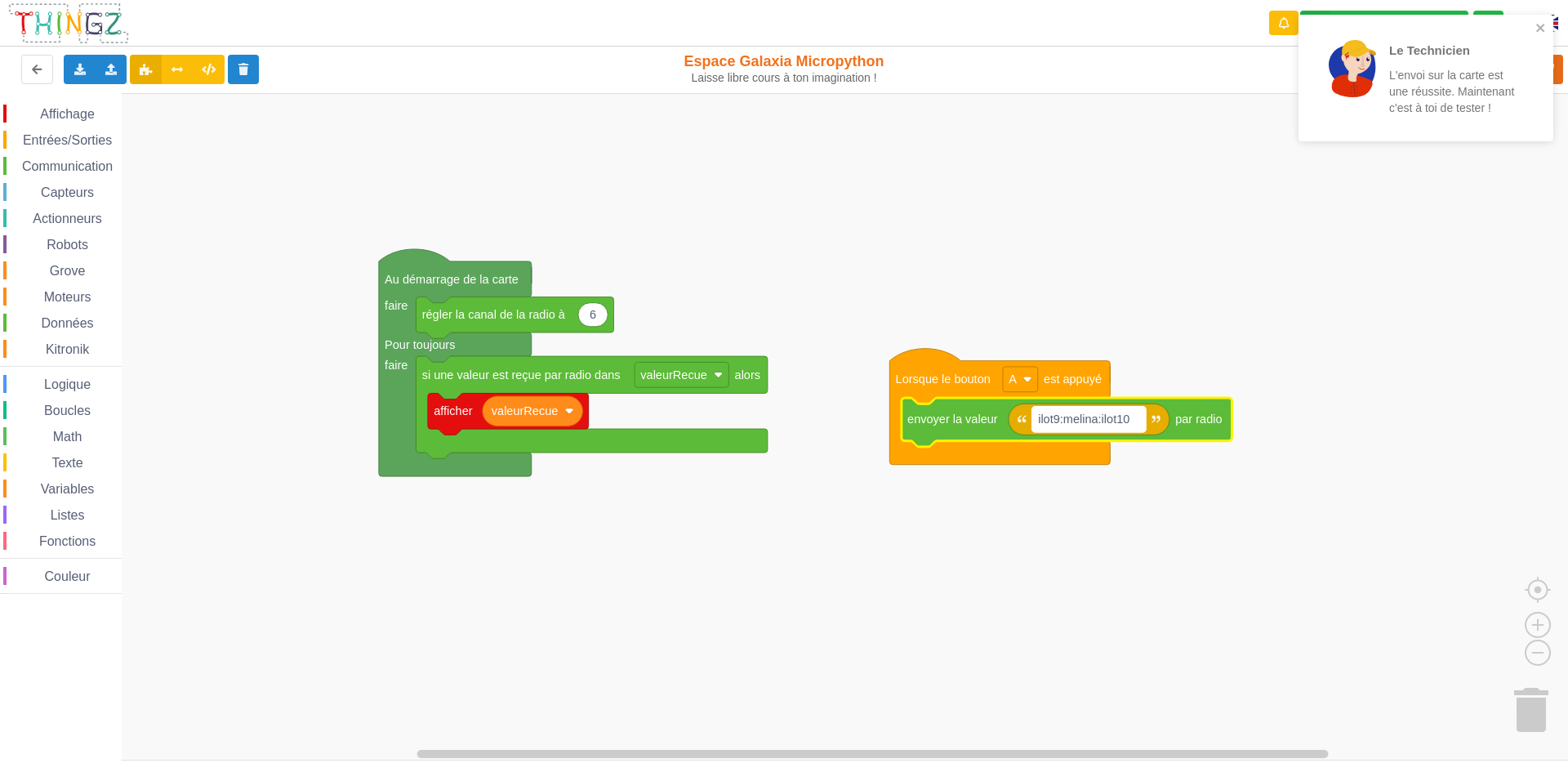
click at [1100, 417] on text "ilot9:melina:ilot10" at bounding box center [1084, 418] width 92 height 13
click at [1100, 417] on input "ilot9:melina:ilot10" at bounding box center [1089, 419] width 113 height 25
click at [1103, 426] on input "ilot9:melina:ilot10" at bounding box center [1089, 419] width 113 height 25
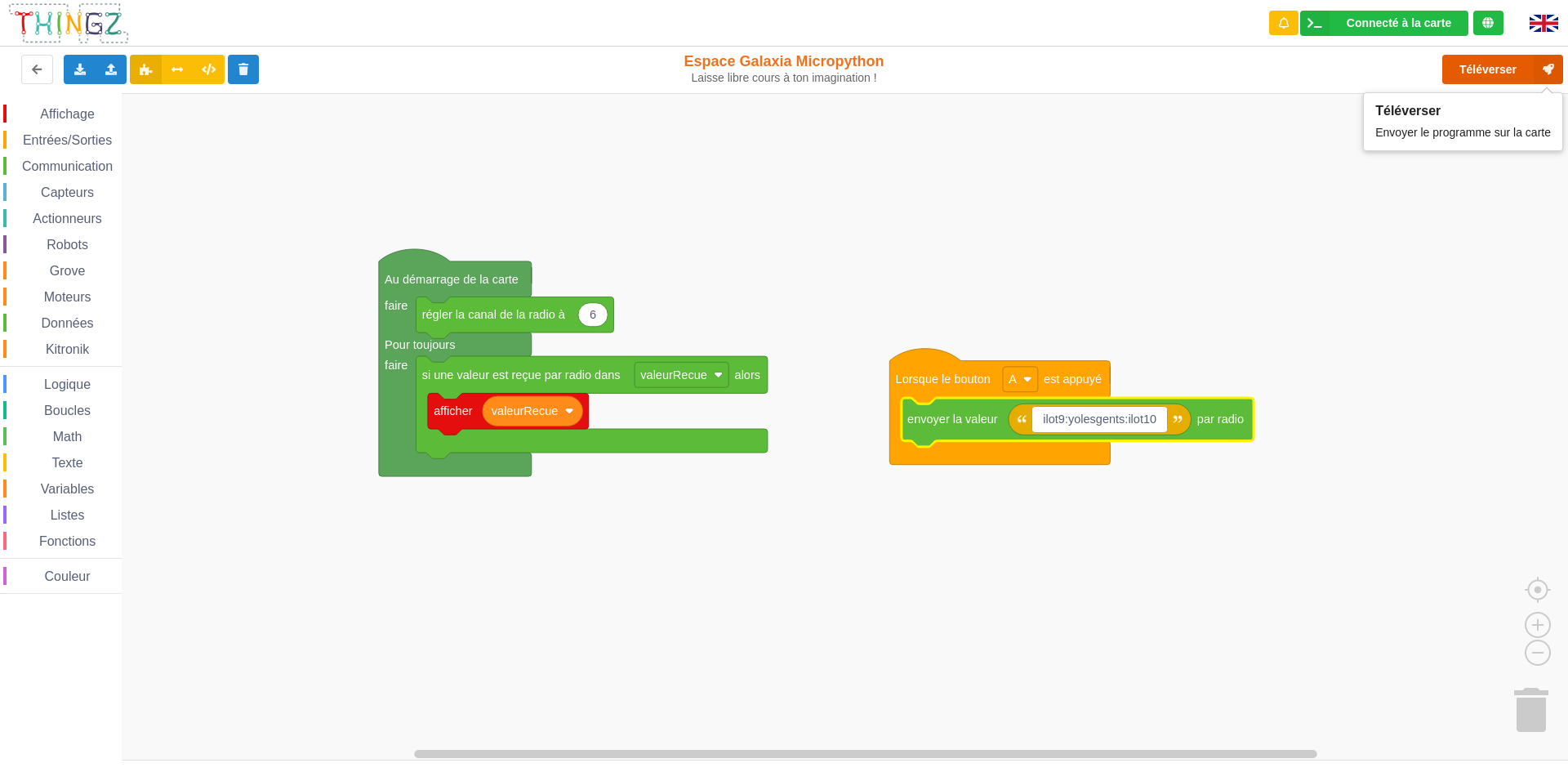
click at [1528, 61] on button "Téléverser" at bounding box center [1504, 69] width 121 height 29
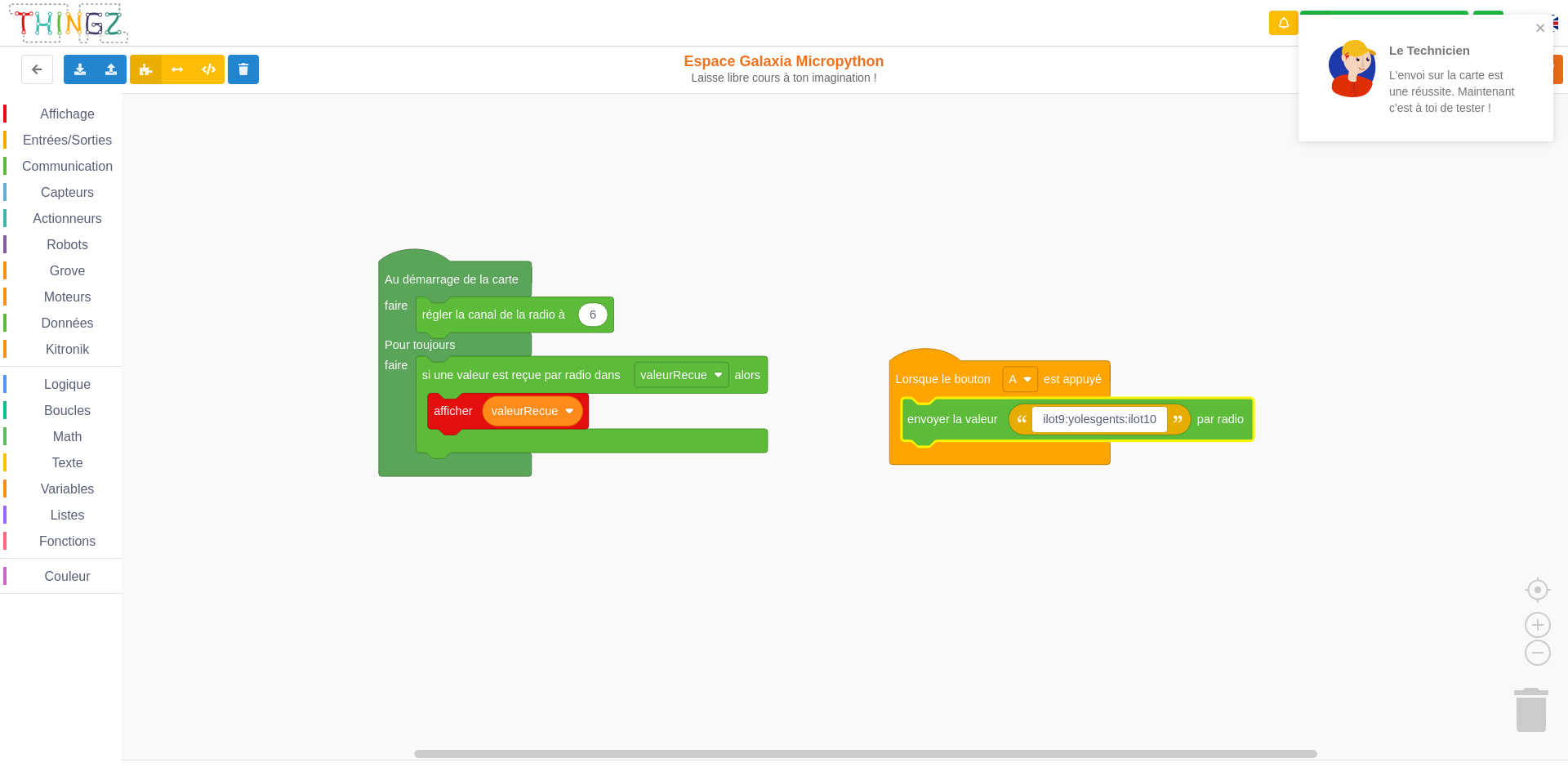
click at [1093, 414] on input "ilot9:yolesgents:ilot10" at bounding box center [1100, 419] width 136 height 25
click at [1097, 416] on input "ilot9:yolesgents:ilot10" at bounding box center [1100, 419] width 136 height 25
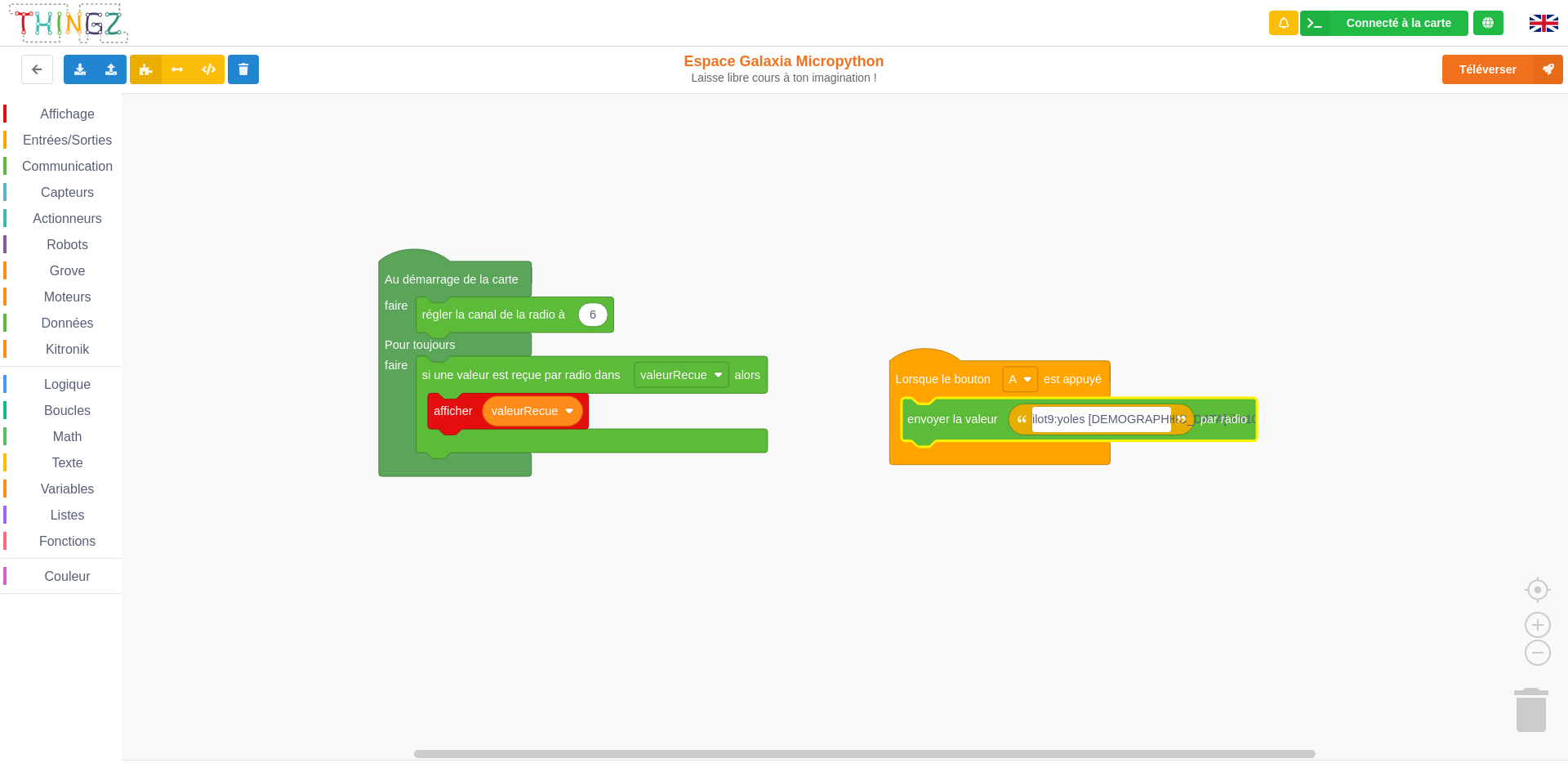
click at [1081, 416] on input "ilot9:yoles [DEMOGRAPHIC_DATA]:ilot10" at bounding box center [1102, 419] width 139 height 25
click at [1458, 64] on button "Téléverser" at bounding box center [1504, 69] width 121 height 29
click at [1114, 426] on input "ilot9:yo les [DEMOGRAPHIC_DATA]:ilot10" at bounding box center [1103, 419] width 142 height 25
click at [1132, 416] on input "ilot9:yo les [DEMOGRAPHIC_DATA]:ilot10" at bounding box center [1103, 419] width 142 height 25
click at [1489, 82] on button "Téléverser" at bounding box center [1504, 69] width 121 height 29
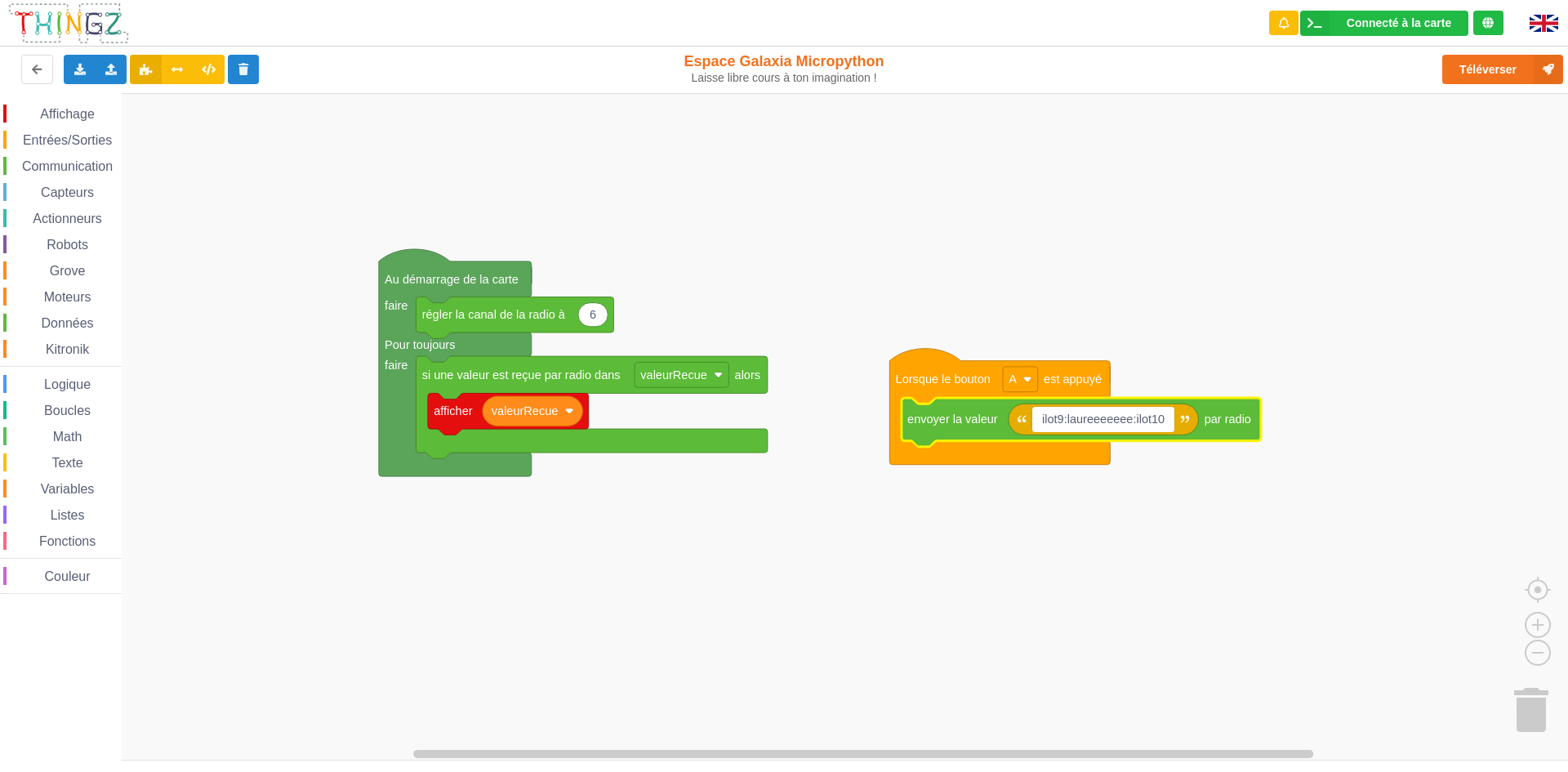
click at [1128, 420] on input "ilot9:laureeeeeee:ilot10" at bounding box center [1103, 419] width 142 height 25
click at [1133, 419] on input "ilot9:laureeeeeee:ilot10" at bounding box center [1103, 419] width 142 height 25
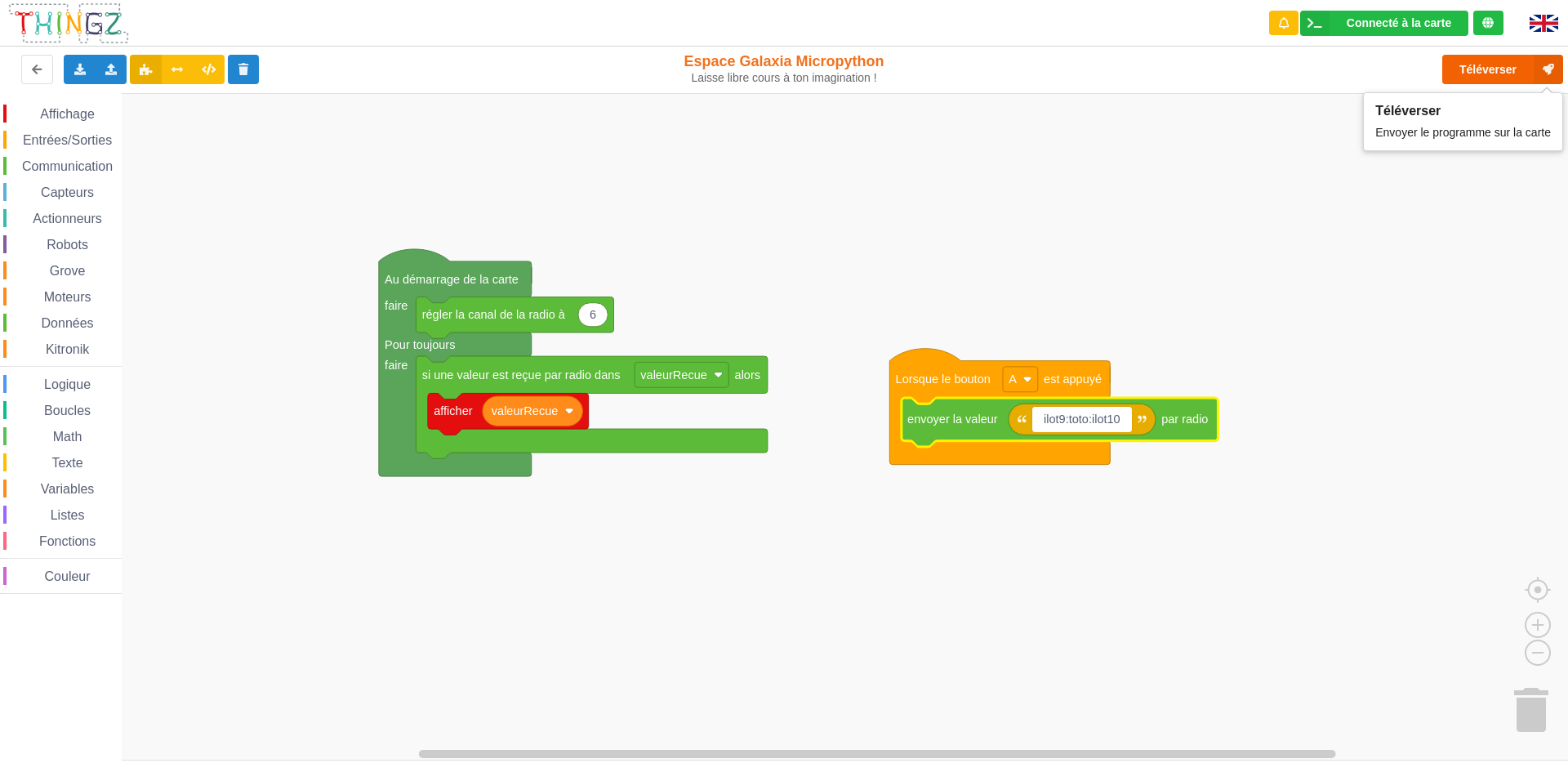
type input "ilot9:toto:ilot10"
click at [1491, 82] on button "Téléverser" at bounding box center [1504, 69] width 121 height 29
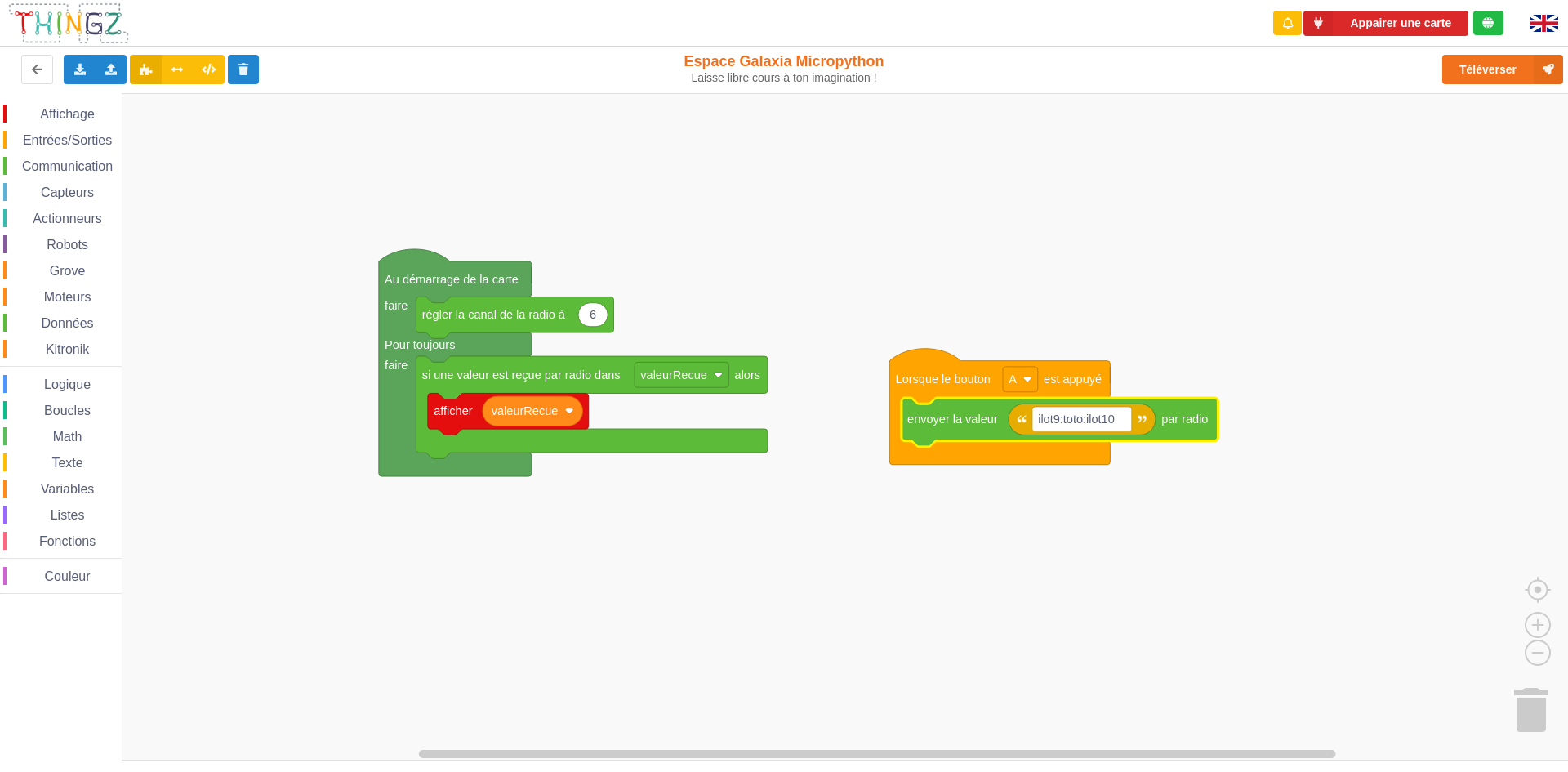
click at [1028, 277] on rect "Espace de travail de Blocky" at bounding box center [789, 426] width 1580 height 667
